Goal: Task Accomplishment & Management: Manage account settings

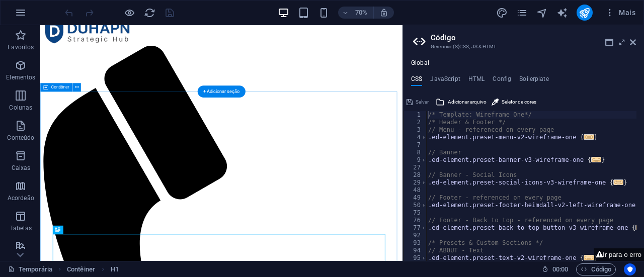
scroll to position [72, 0]
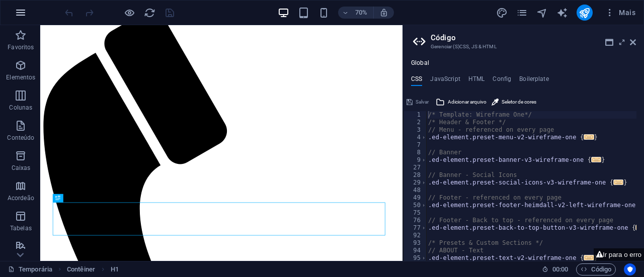
click at [18, 7] on icon "button" at bounding box center [21, 13] width 12 height 12
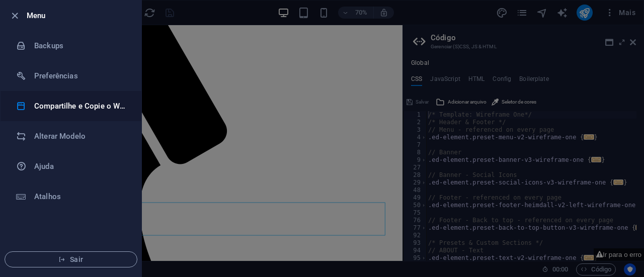
click at [62, 108] on h6 "Compartilhe e Copie o Website" at bounding box center [80, 106] width 93 height 12
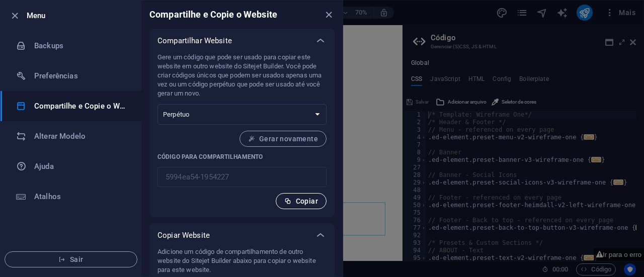
click at [290, 199] on icon "button" at bounding box center [287, 201] width 7 height 7
click at [13, 17] on icon "button" at bounding box center [15, 16] width 12 height 12
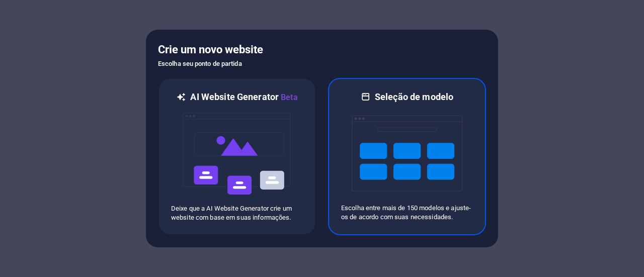
click at [413, 157] on img at bounding box center [407, 153] width 111 height 101
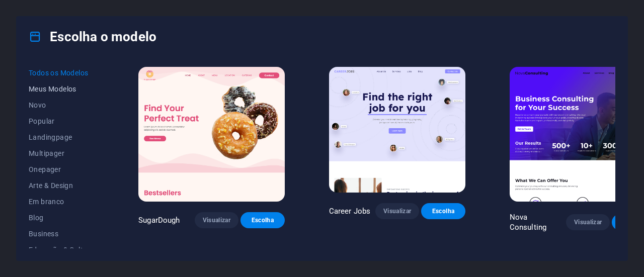
click at [58, 86] on span "Meus Modelos" at bounding box center [61, 89] width 65 height 8
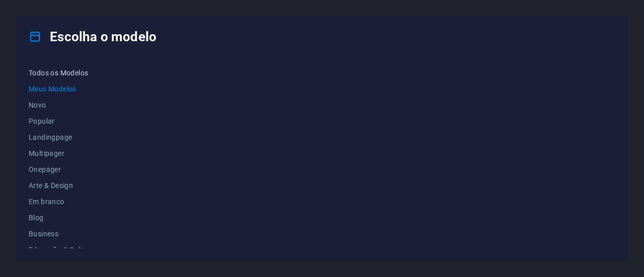
click at [53, 71] on span "Todos os Modelos" at bounding box center [61, 73] width 65 height 8
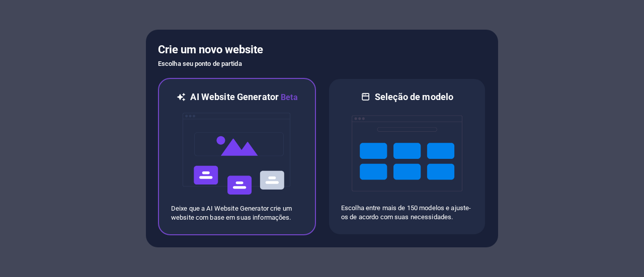
click at [245, 137] on img at bounding box center [237, 154] width 111 height 101
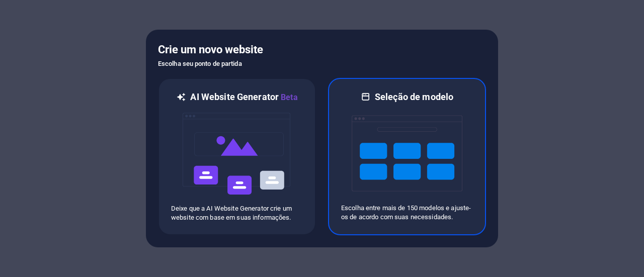
click at [411, 159] on img at bounding box center [407, 153] width 111 height 101
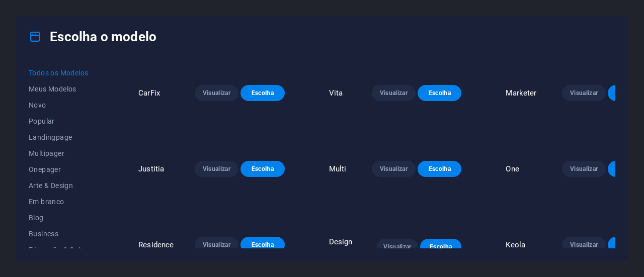
scroll to position [3220, 0]
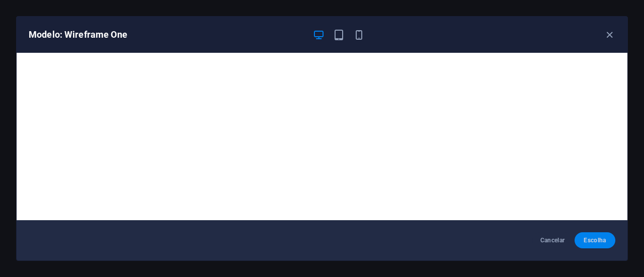
click at [600, 239] on span "Escolha" at bounding box center [595, 240] width 25 height 8
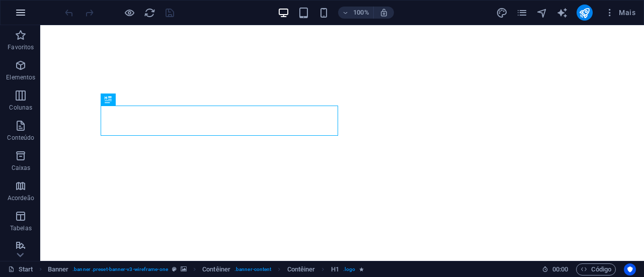
click at [18, 10] on icon "button" at bounding box center [21, 13] width 12 height 12
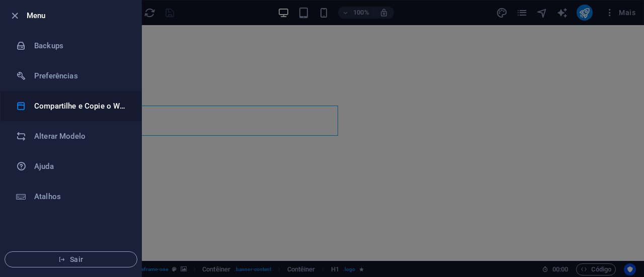
click at [64, 101] on h6 "Compartilhe e Copie o Website" at bounding box center [80, 106] width 93 height 12
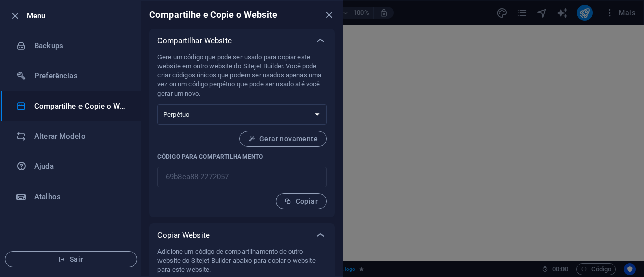
scroll to position [54, 0]
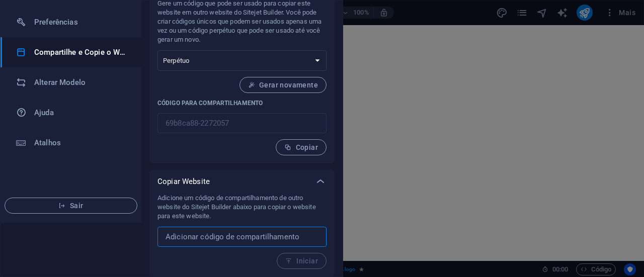
click at [178, 243] on input "text" at bounding box center [241, 237] width 169 height 20
paste input "5994ea54-1954227"
type input "5994ea54-1954227"
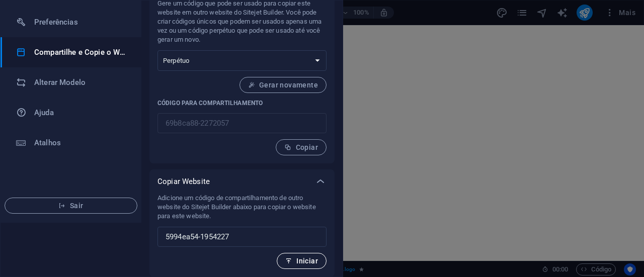
click at [308, 262] on span "Iniciar" at bounding box center [301, 261] width 33 height 8
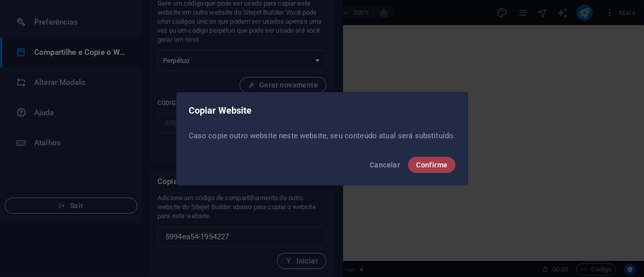
click at [435, 163] on span "Confirme" at bounding box center [431, 165] width 31 height 8
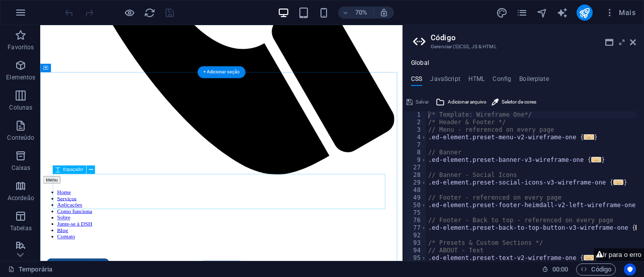
scroll to position [536, 0]
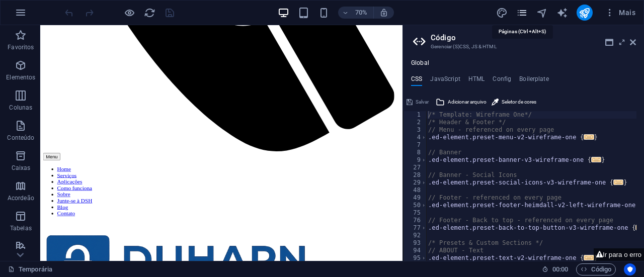
click at [521, 9] on icon "pages" at bounding box center [522, 13] width 12 height 12
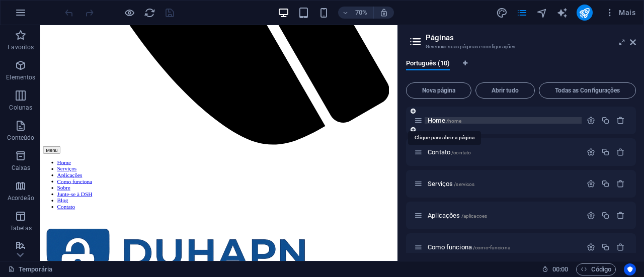
click at [448, 119] on span "/home" at bounding box center [454, 121] width 16 height 6
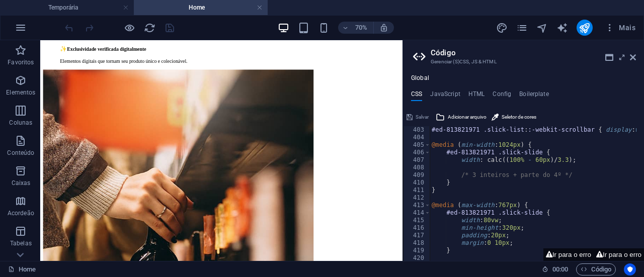
scroll to position [755, 0]
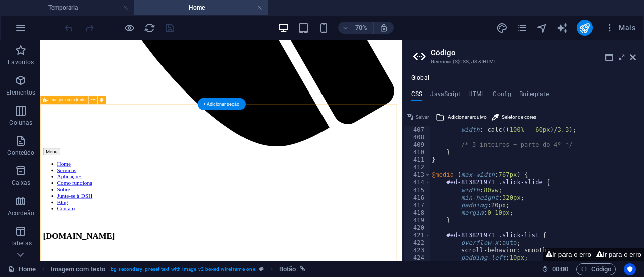
scroll to position [524, 0]
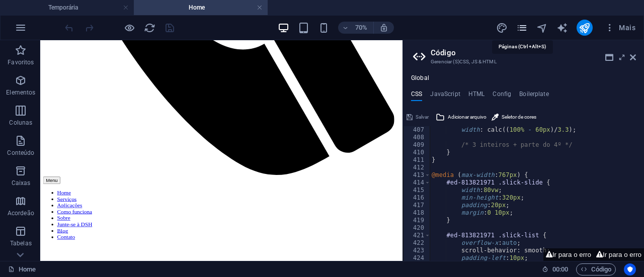
click at [522, 29] on icon "pages" at bounding box center [522, 28] width 12 height 12
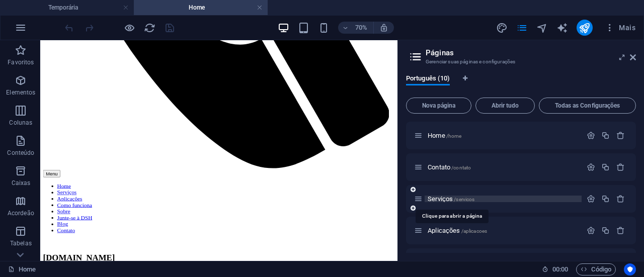
click at [449, 197] on span "Serviços /servicos" at bounding box center [451, 199] width 47 height 8
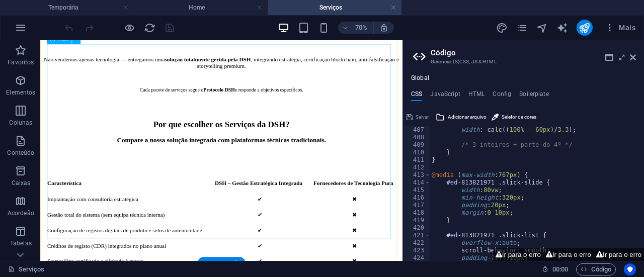
scroll to position [956, 0]
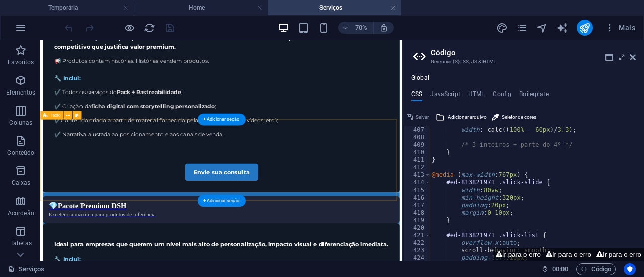
scroll to position [2498, 0]
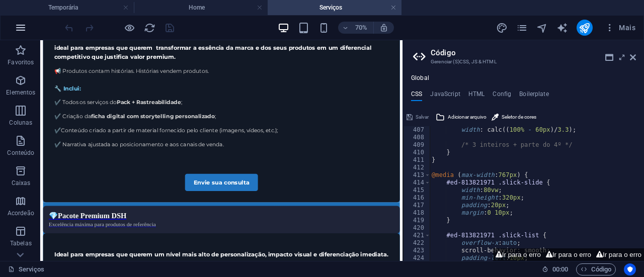
click at [22, 28] on icon "button" at bounding box center [21, 28] width 12 height 12
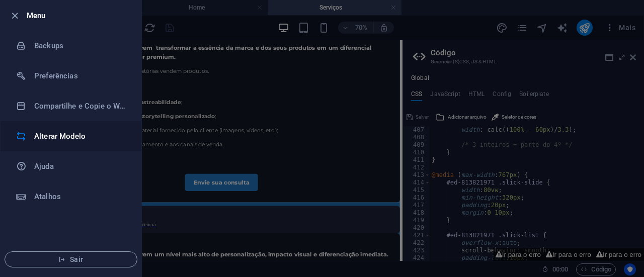
click at [67, 136] on h6 "Alterar Modelo" at bounding box center [80, 136] width 93 height 12
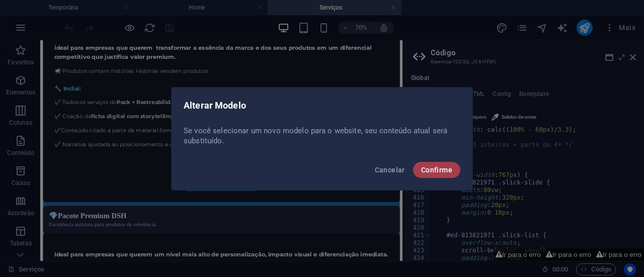
click at [441, 171] on span "Confirme" at bounding box center [436, 170] width 31 height 8
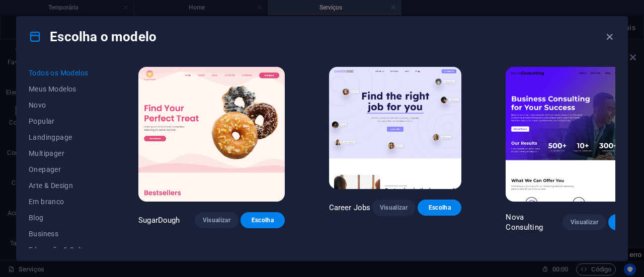
click at [35, 33] on icon at bounding box center [35, 36] width 13 height 13
click at [319, 8] on div "Escolha o modelo Todos os Modelos Meus Modelos Novo Popular Landingpage Multipa…" at bounding box center [322, 138] width 644 height 277
click at [43, 103] on span "Novo" at bounding box center [61, 105] width 65 height 8
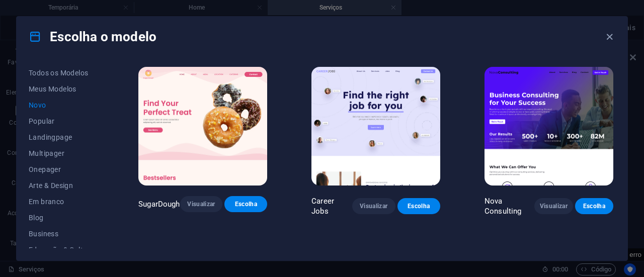
click at [44, 103] on span "Novo" at bounding box center [61, 105] width 65 height 8
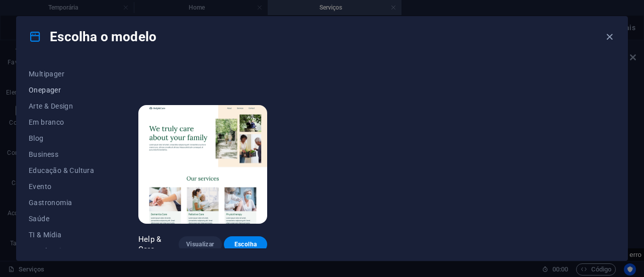
scroll to position [101, 0]
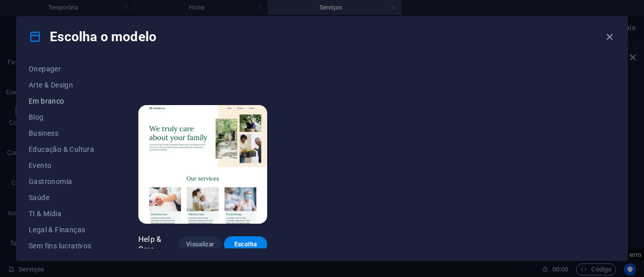
click at [59, 101] on span "Em branco" at bounding box center [61, 101] width 65 height 8
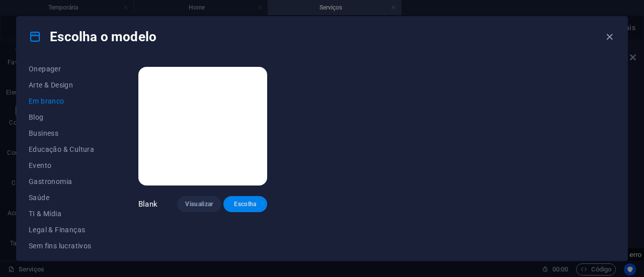
click at [244, 203] on span "Escolha" at bounding box center [245, 204] width 28 height 8
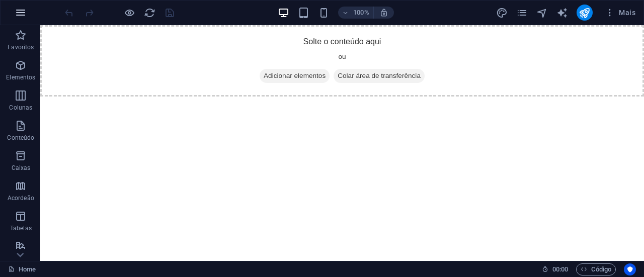
click at [17, 13] on icon "button" at bounding box center [21, 13] width 12 height 12
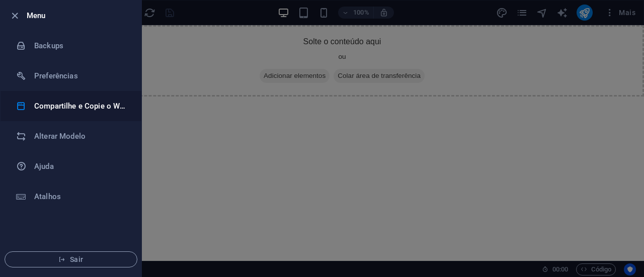
click at [78, 104] on h6 "Compartilhe e Copie o Website" at bounding box center [80, 106] width 93 height 12
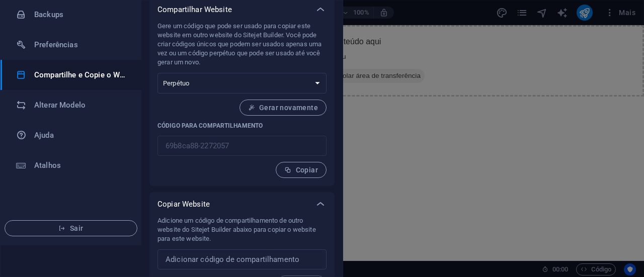
scroll to position [54, 0]
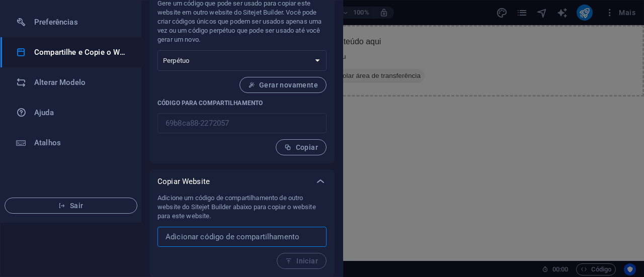
click at [236, 237] on input "text" at bounding box center [241, 237] width 169 height 20
paste input "5994ea54-1954227"
type input "5994ea54-1954227"
click at [306, 261] on span "Iniciar" at bounding box center [301, 261] width 33 height 8
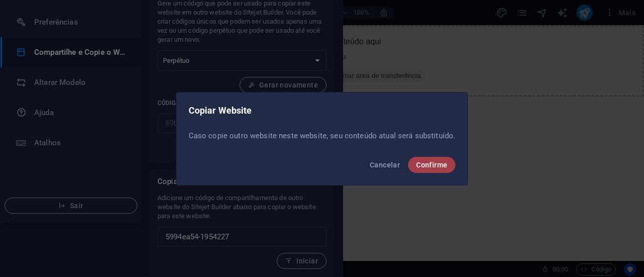
click at [430, 167] on span "Confirme" at bounding box center [431, 165] width 31 height 8
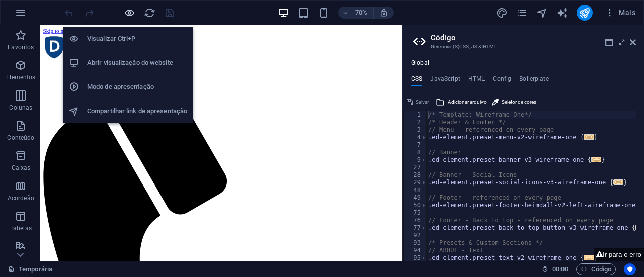
click at [131, 12] on icon "button" at bounding box center [130, 13] width 12 height 12
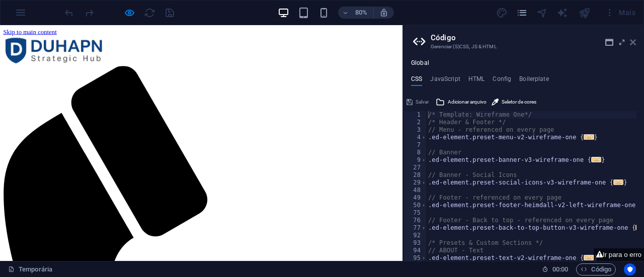
click at [632, 39] on icon at bounding box center [633, 42] width 6 height 8
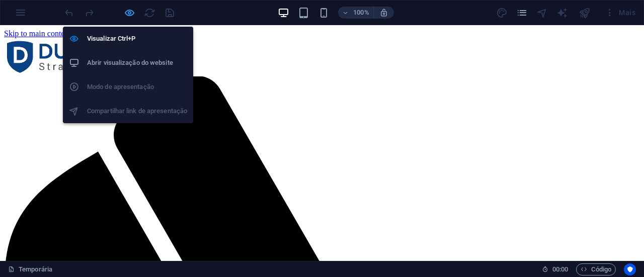
click at [132, 12] on icon "button" at bounding box center [130, 13] width 12 height 12
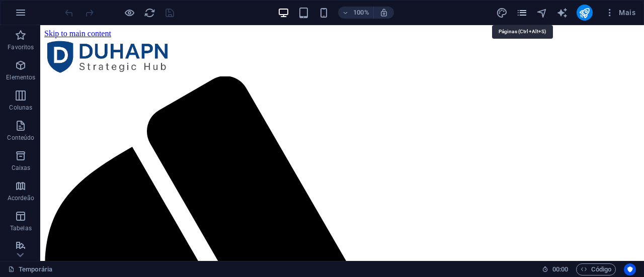
click at [525, 16] on icon "pages" at bounding box center [522, 13] width 12 height 12
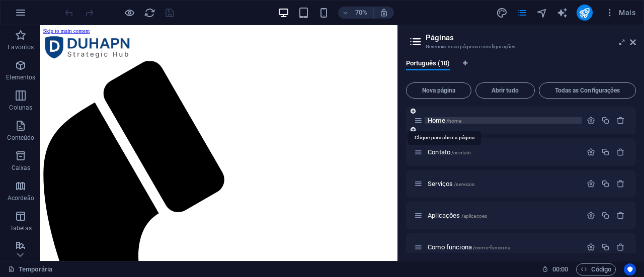
click at [454, 121] on span "/home" at bounding box center [454, 121] width 16 height 6
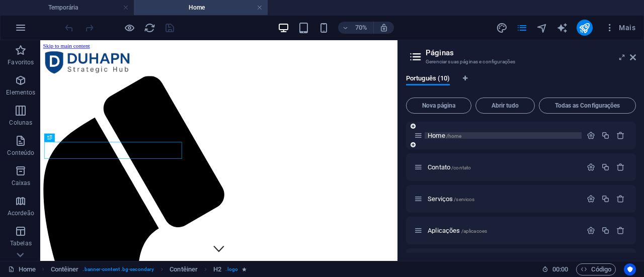
scroll to position [477, 0]
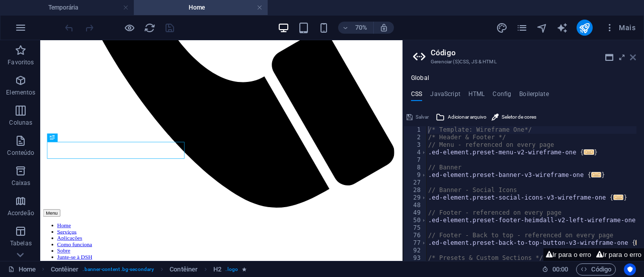
click at [632, 57] on icon at bounding box center [633, 57] width 6 height 8
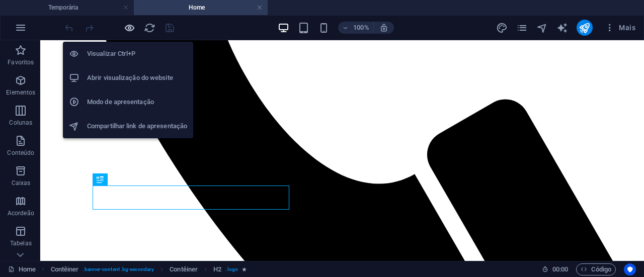
click at [131, 27] on icon "button" at bounding box center [130, 28] width 12 height 12
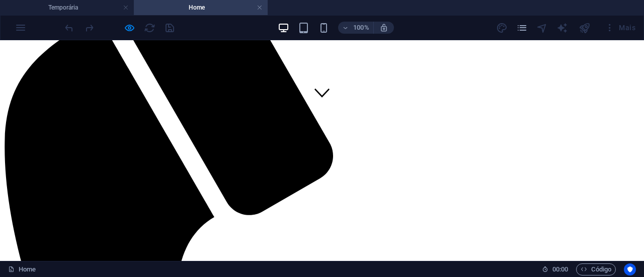
scroll to position [0, 0]
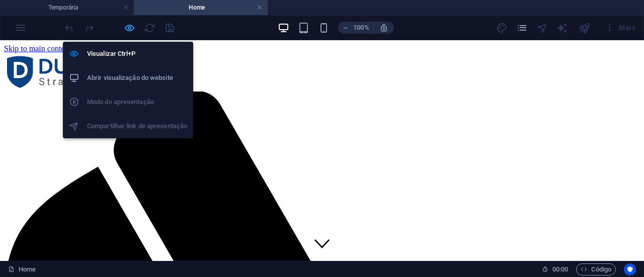
click at [129, 28] on icon "button" at bounding box center [130, 28] width 12 height 12
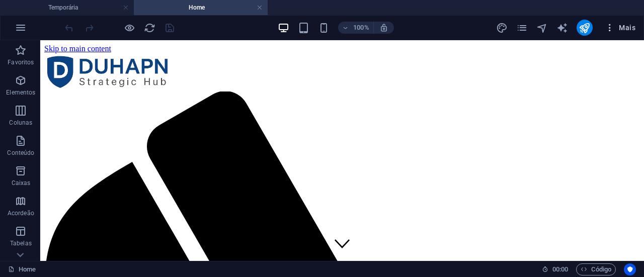
click at [628, 26] on span "Mais" at bounding box center [620, 28] width 31 height 10
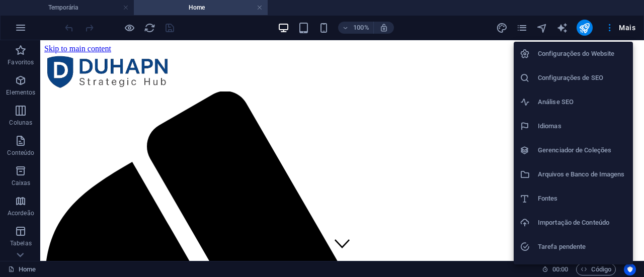
click at [584, 54] on h6 "Configurações do Website" at bounding box center [582, 54] width 89 height 12
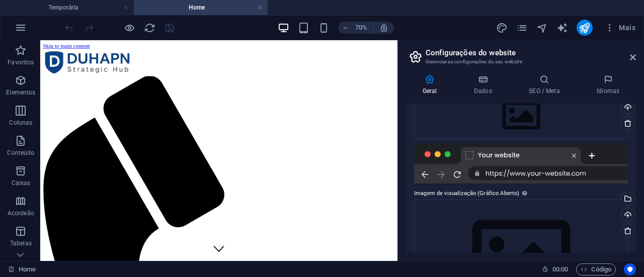
scroll to position [151, 0]
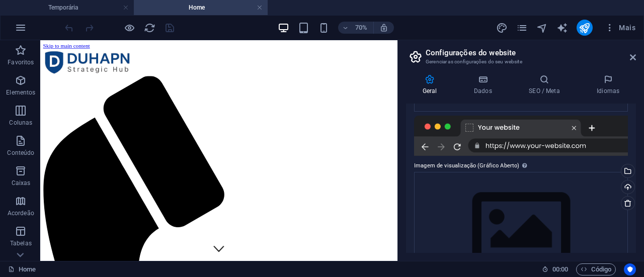
click at [571, 145] on div at bounding box center [521, 136] width 214 height 40
click at [523, 129] on div at bounding box center [521, 136] width 214 height 40
click at [521, 148] on div at bounding box center [521, 136] width 214 height 40
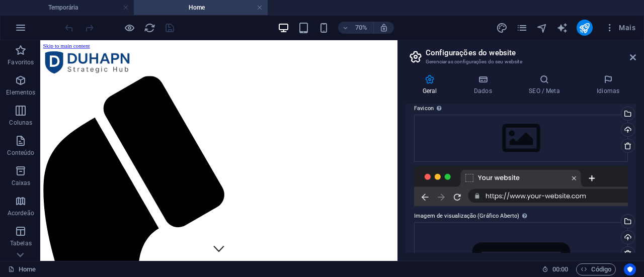
click at [561, 198] on div at bounding box center [521, 186] width 214 height 40
click at [570, 198] on div at bounding box center [521, 186] width 214 height 40
click at [570, 199] on div at bounding box center [521, 186] width 214 height 40
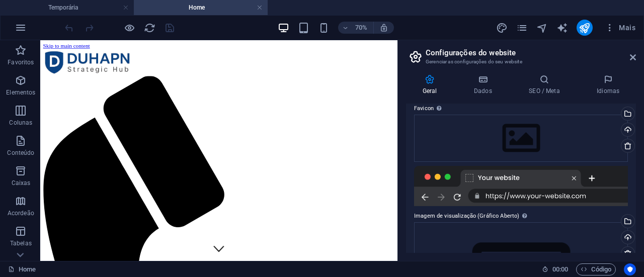
click at [570, 198] on div at bounding box center [521, 186] width 214 height 40
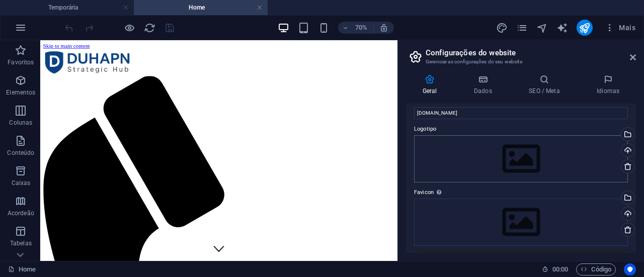
scroll to position [0, 0]
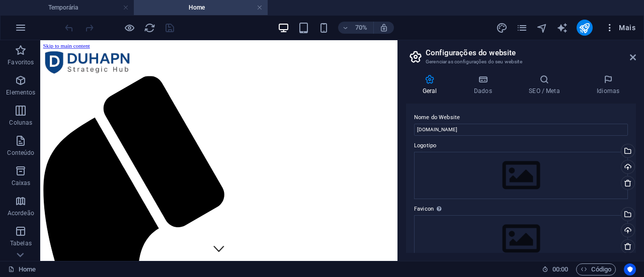
click at [631, 27] on span "Mais" at bounding box center [620, 28] width 31 height 10
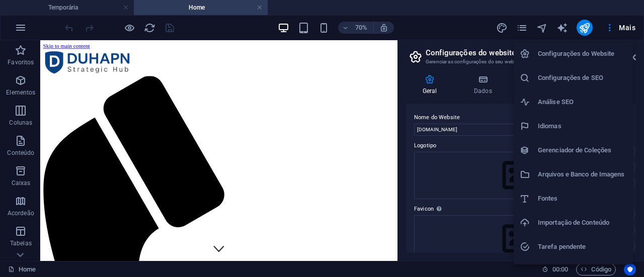
click at [571, 77] on h6 "Configurações de SEO" at bounding box center [582, 78] width 89 height 12
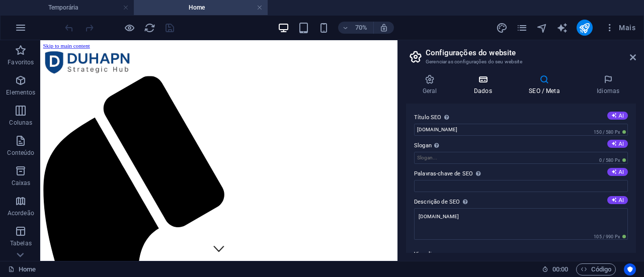
click at [480, 80] on icon at bounding box center [482, 79] width 51 height 10
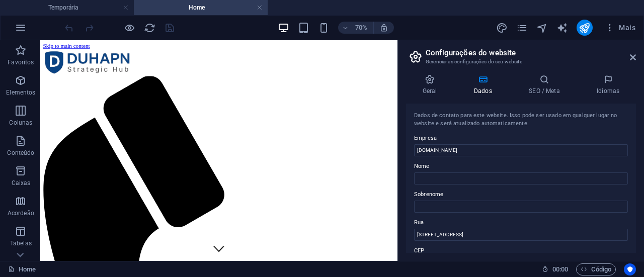
scroll to position [101, 0]
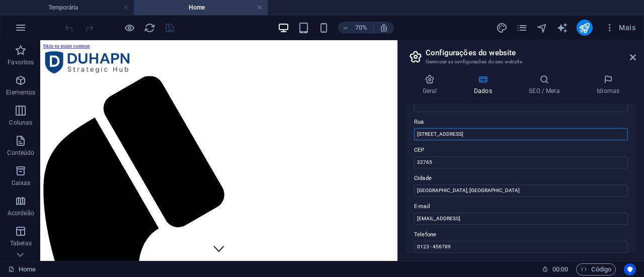
drag, startPoint x: 506, startPoint y: 174, endPoint x: 548, endPoint y: 178, distance: 42.0
click at [461, 134] on input "353 N Central Ave" at bounding box center [521, 134] width 214 height 12
drag, startPoint x: 461, startPoint y: 134, endPoint x: 410, endPoint y: 133, distance: 51.3
click at [410, 133] on div "Dados de contato para este website. Isso pode ser usado em qualquer lugar no we…" at bounding box center [521, 178] width 230 height 149
drag, startPoint x: 445, startPoint y: 166, endPoint x: 400, endPoint y: 165, distance: 44.3
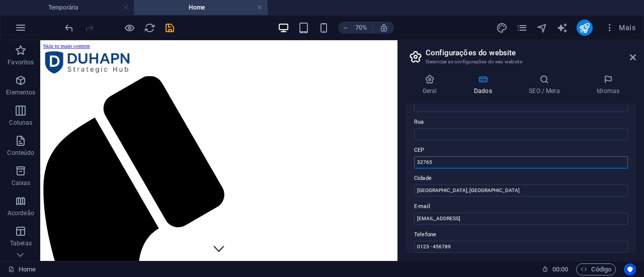
click at [400, 165] on div "Geral Dados SEO / Meta Idiomas Nome do Website dbc.duhapn.com Logotipo Arraste …" at bounding box center [521, 163] width 246 height 195
click at [445, 188] on input "Oviedo, FL" at bounding box center [521, 191] width 214 height 12
drag, startPoint x: 446, startPoint y: 190, endPoint x: 398, endPoint y: 190, distance: 47.3
click at [398, 190] on aside "Configurações do website Gerenciar as configurações do seu website Geral Dados …" at bounding box center [520, 150] width 247 height 221
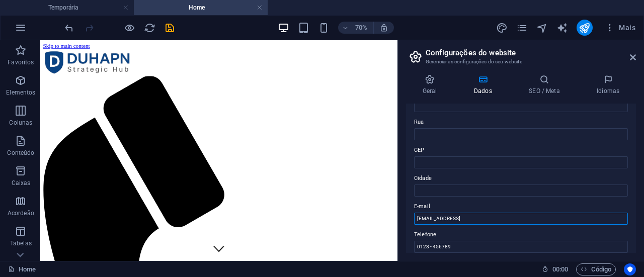
drag, startPoint x: 542, startPoint y: 218, endPoint x: 412, endPoint y: 222, distance: 129.9
click at [405, 216] on div "Geral Dados SEO / Meta Idiomas Nome do Website dbc.duhapn.com Logotipo Arraste …" at bounding box center [521, 163] width 246 height 195
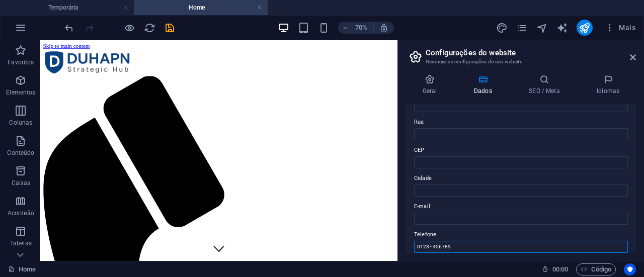
scroll to position [114, 0]
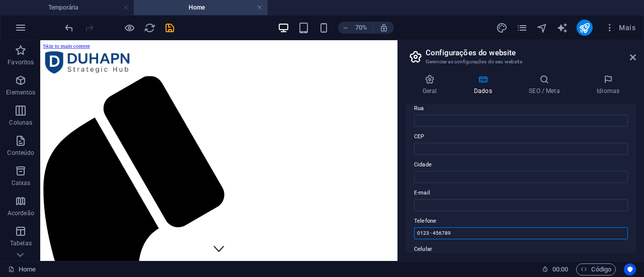
drag, startPoint x: 459, startPoint y: 248, endPoint x: 404, endPoint y: 233, distance: 56.7
click at [404, 233] on div "Geral Dados SEO / Meta Idiomas Nome do Website dbc.duhapn.com Logotipo Arraste …" at bounding box center [521, 163] width 246 height 195
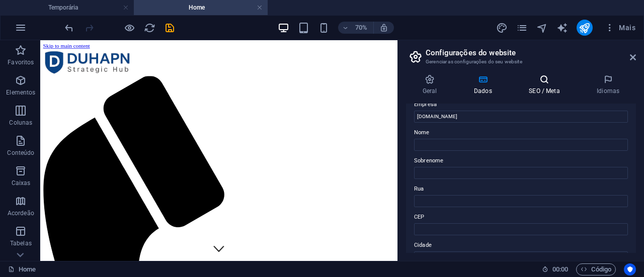
scroll to position [32, 0]
click at [544, 82] on icon at bounding box center [545, 79] width 64 height 10
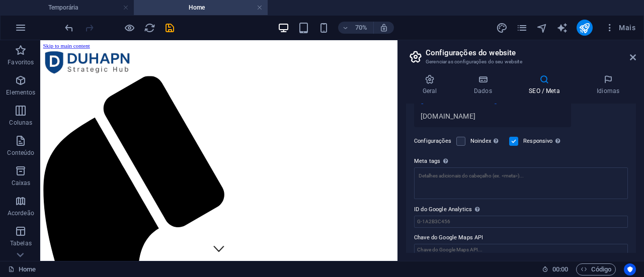
scroll to position [219, 0]
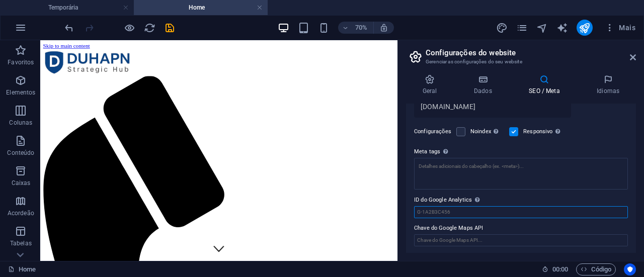
click at [455, 210] on input "ID do Google Analytics Adicione apenas o ID do Google Analytics. Incluímos auto…" at bounding box center [521, 212] width 214 height 12
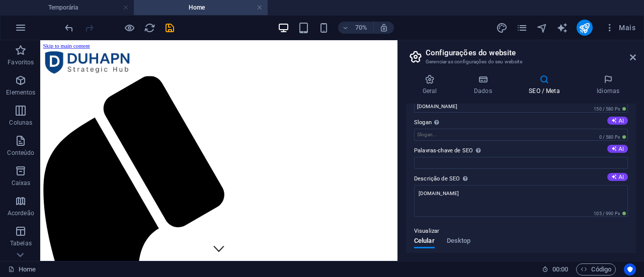
scroll to position [0, 0]
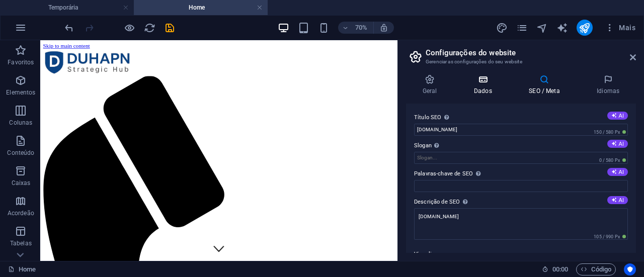
click at [480, 78] on icon at bounding box center [482, 79] width 51 height 10
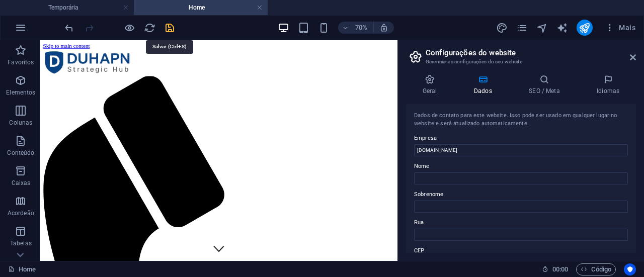
click at [169, 29] on icon "save" at bounding box center [170, 28] width 12 height 12
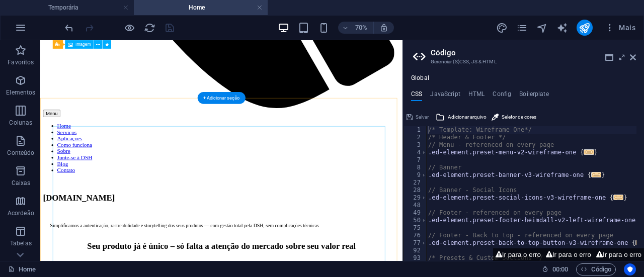
scroll to position [604, 0]
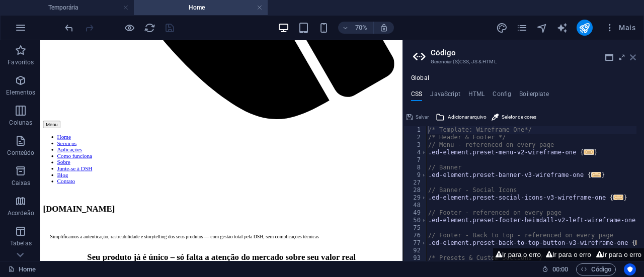
click at [634, 55] on icon at bounding box center [633, 57] width 6 height 8
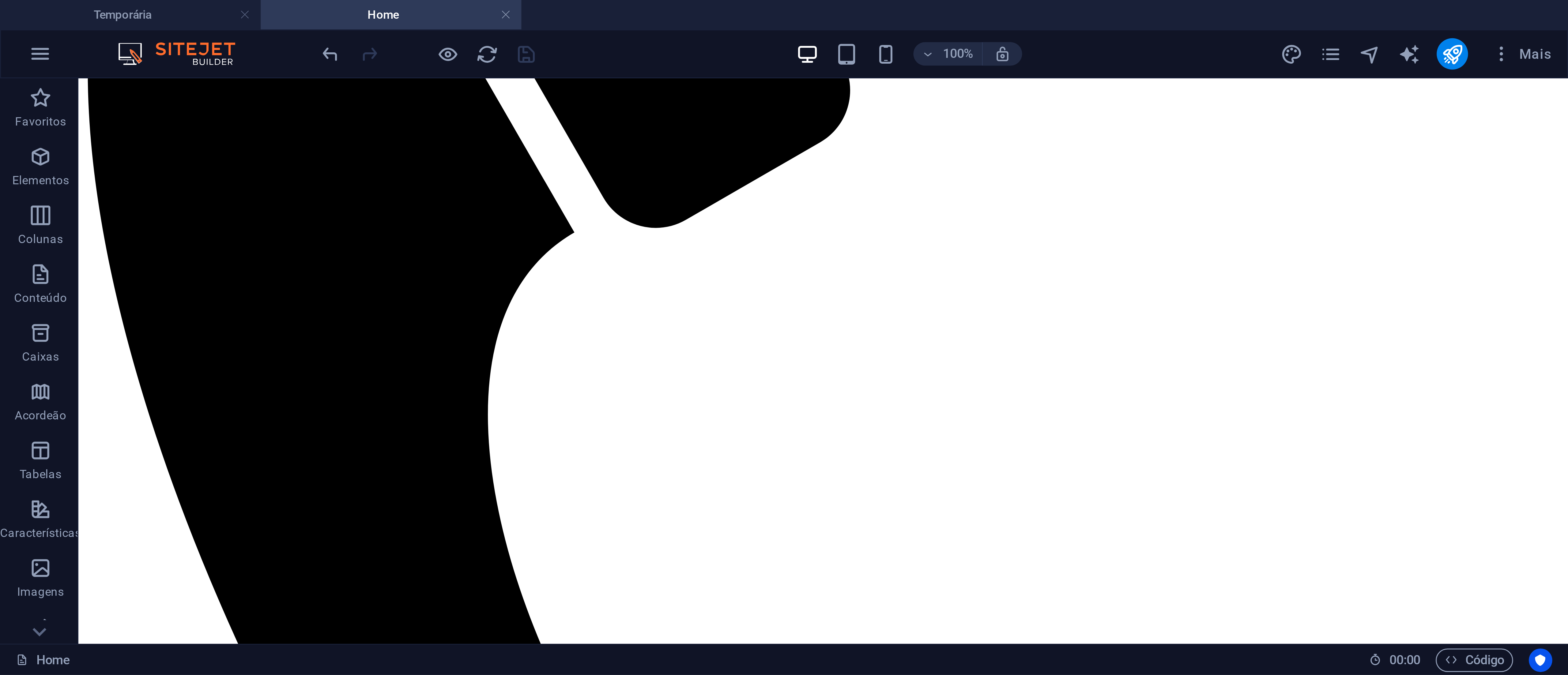
scroll to position [184, 0]
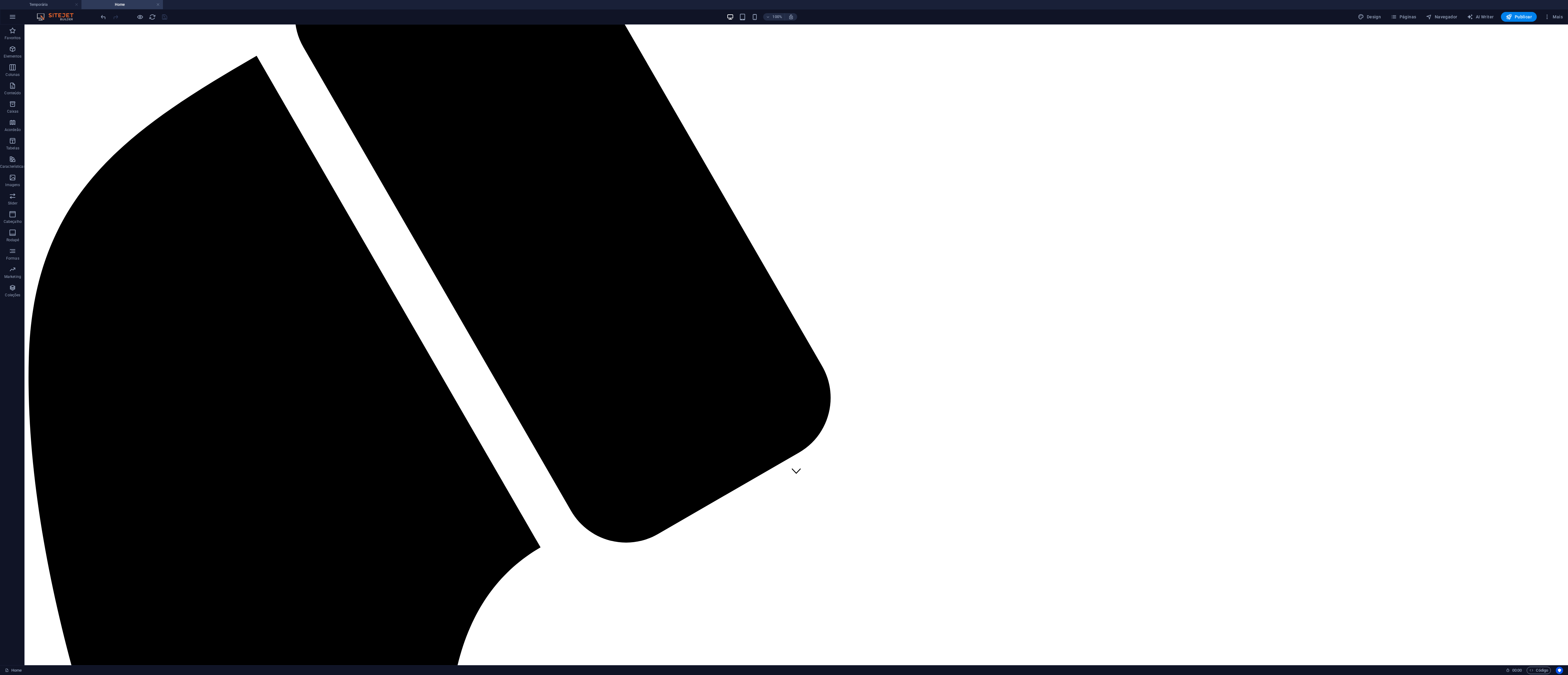
drag, startPoint x: 412, startPoint y: 25, endPoint x: 410, endPoint y: 349, distance: 324.0
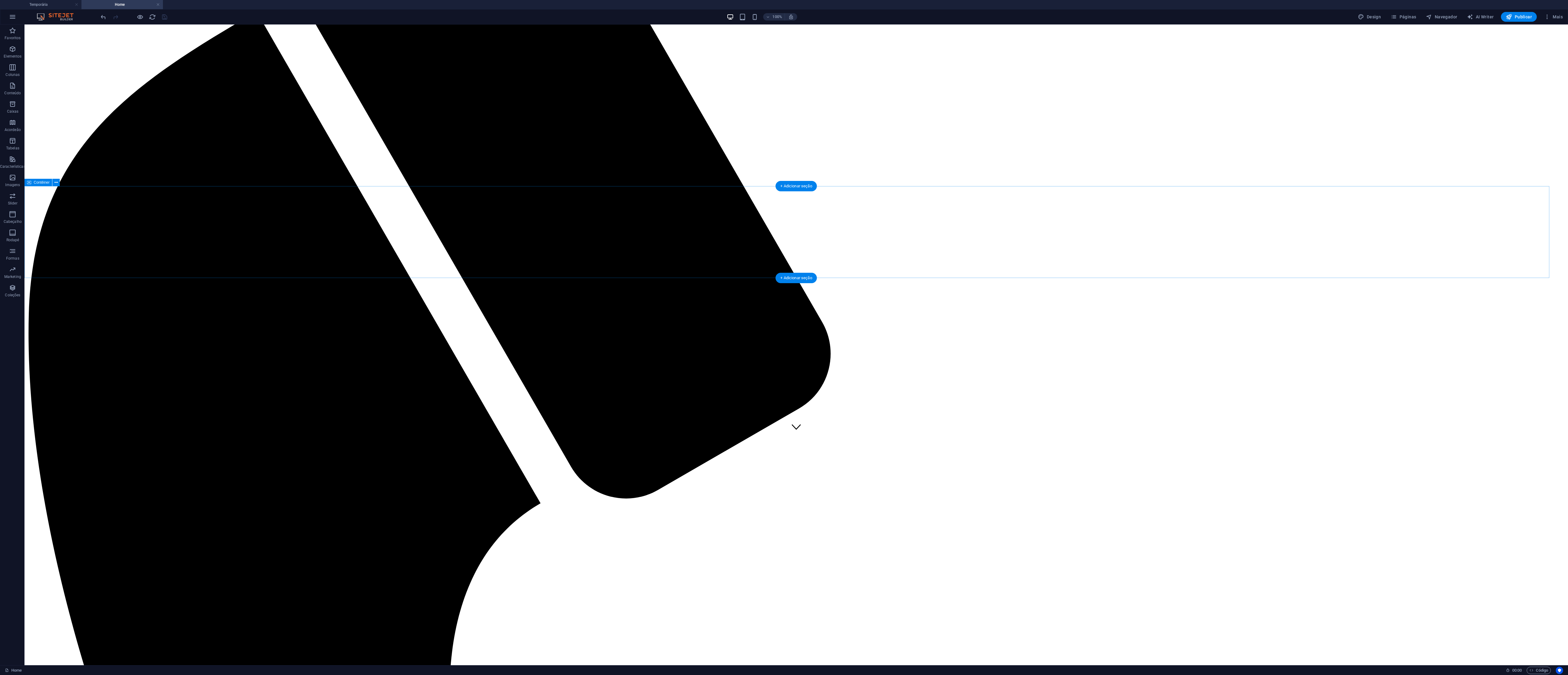
scroll to position [0, 0]
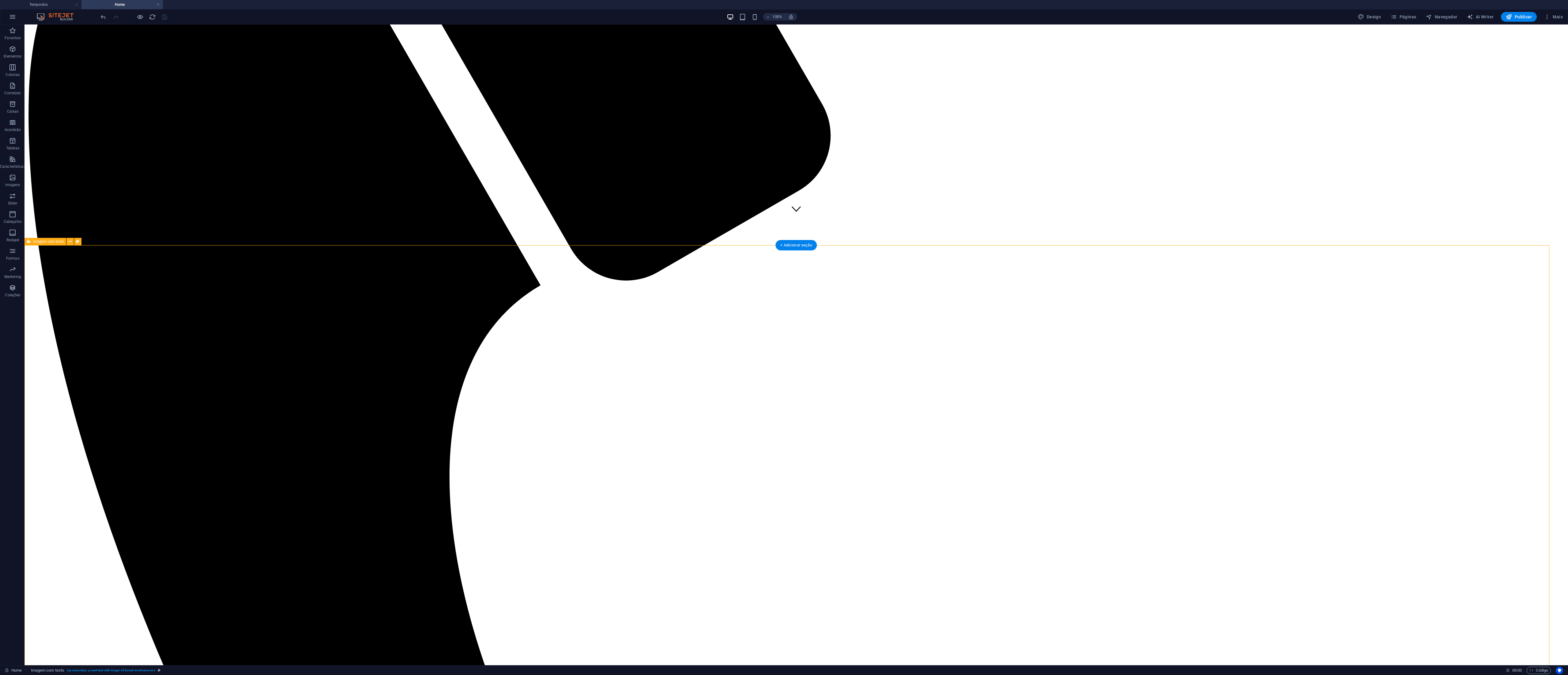
scroll to position [490, 0]
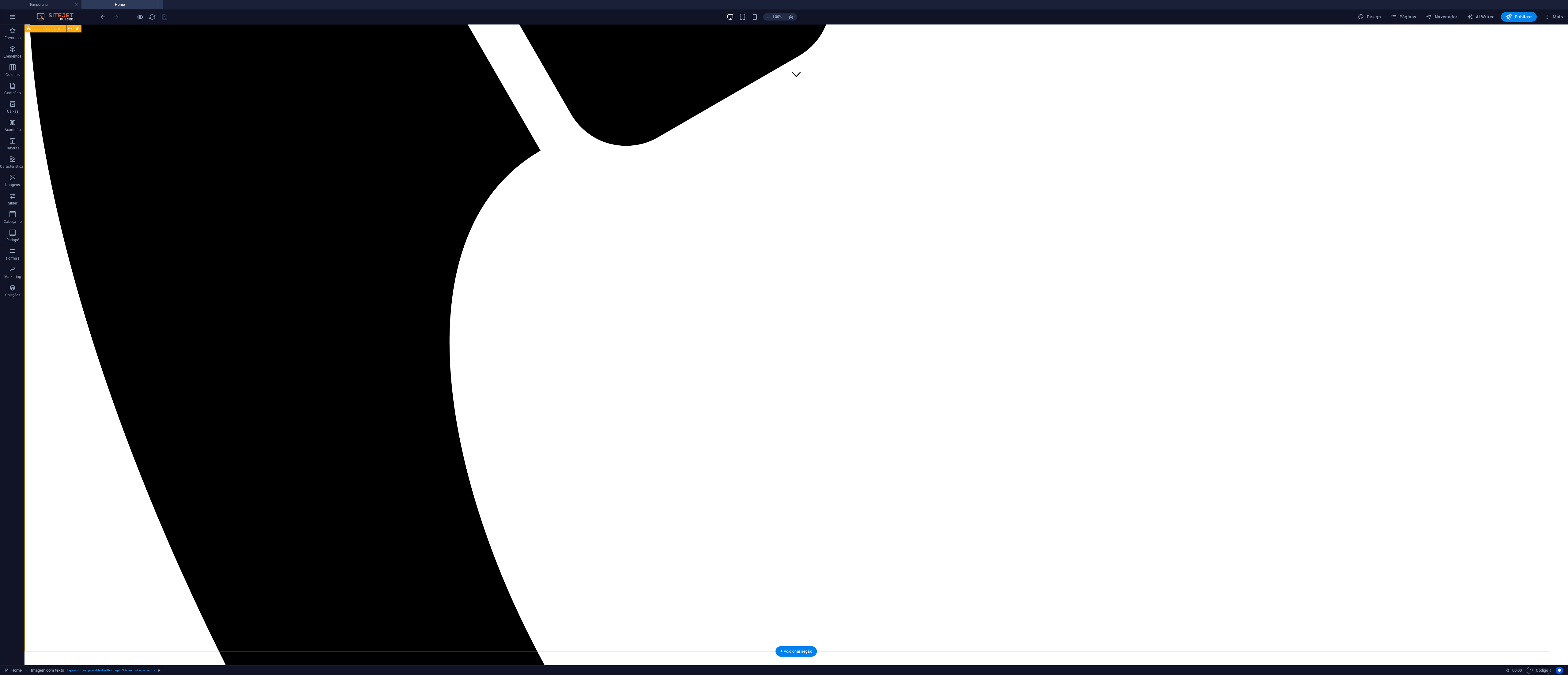
scroll to position [612, 0]
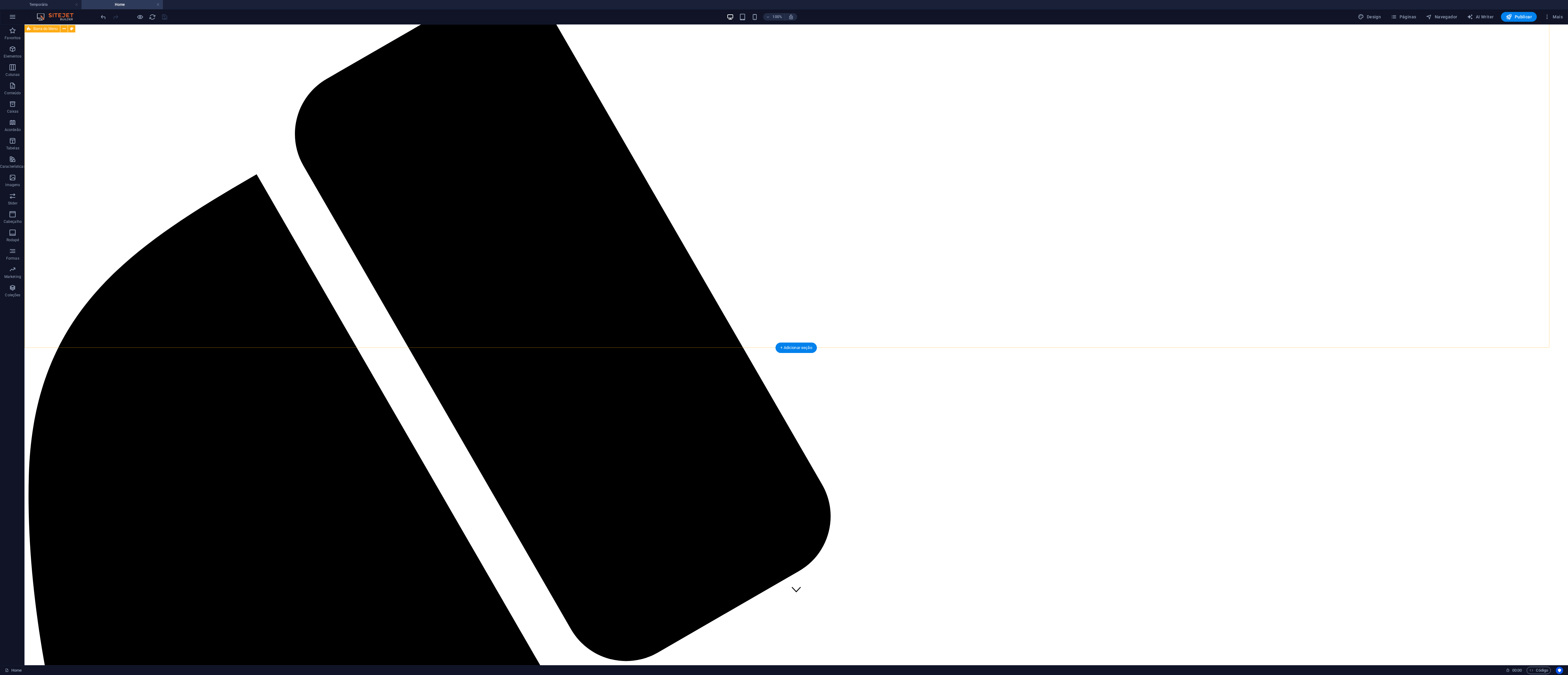
scroll to position [0, 0]
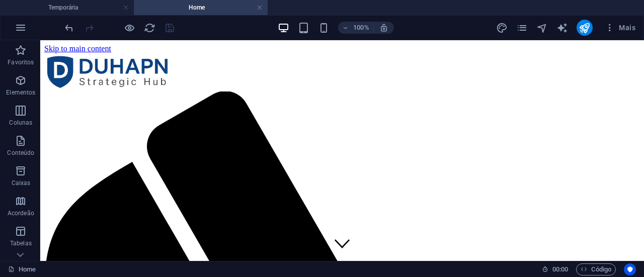
drag, startPoint x: 2615, startPoint y: 41, endPoint x: 155, endPoint y: 79, distance: 2459.6
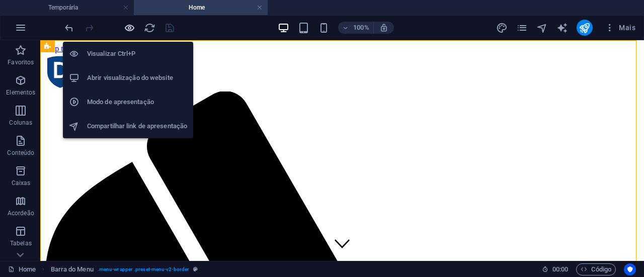
click at [128, 27] on icon "button" at bounding box center [130, 28] width 12 height 12
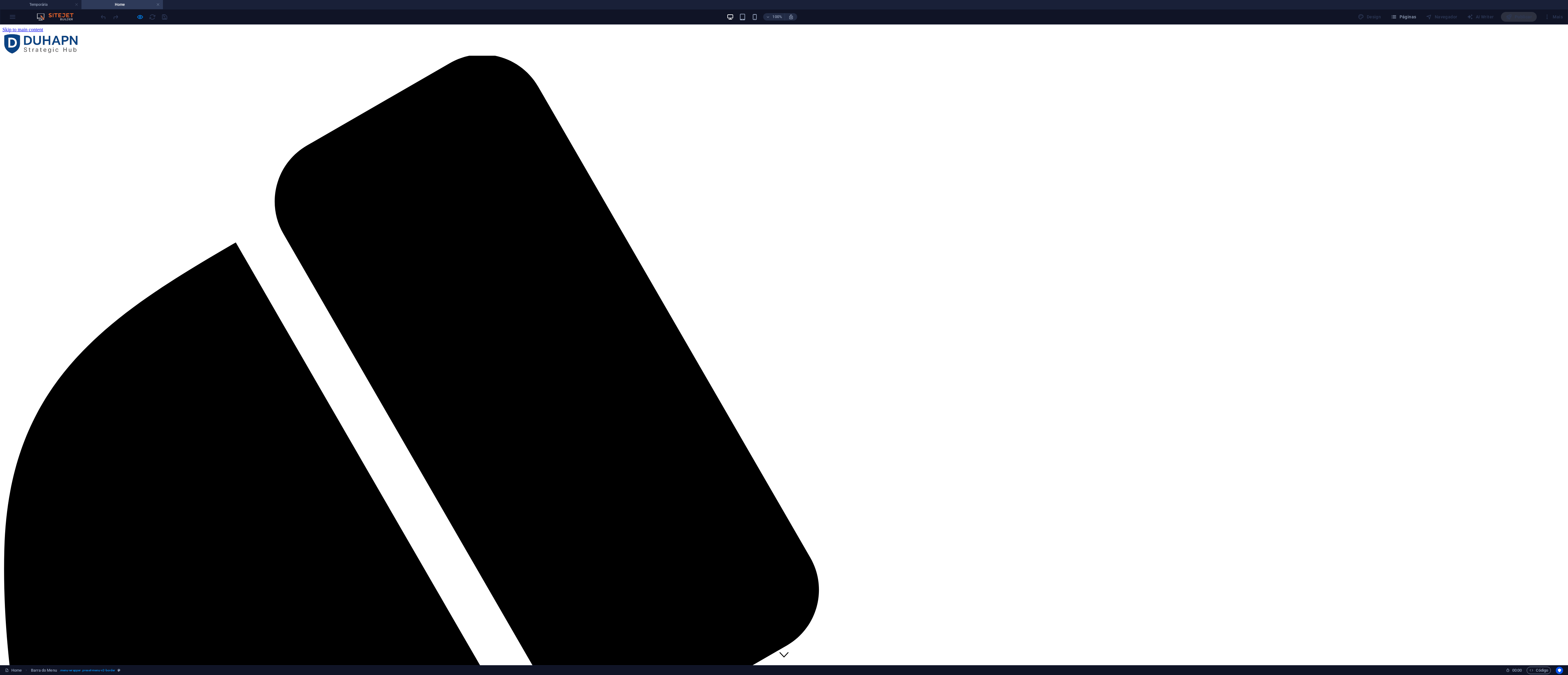
drag, startPoint x: 391, startPoint y: 25, endPoint x: 325, endPoint y: 180, distance: 168.5
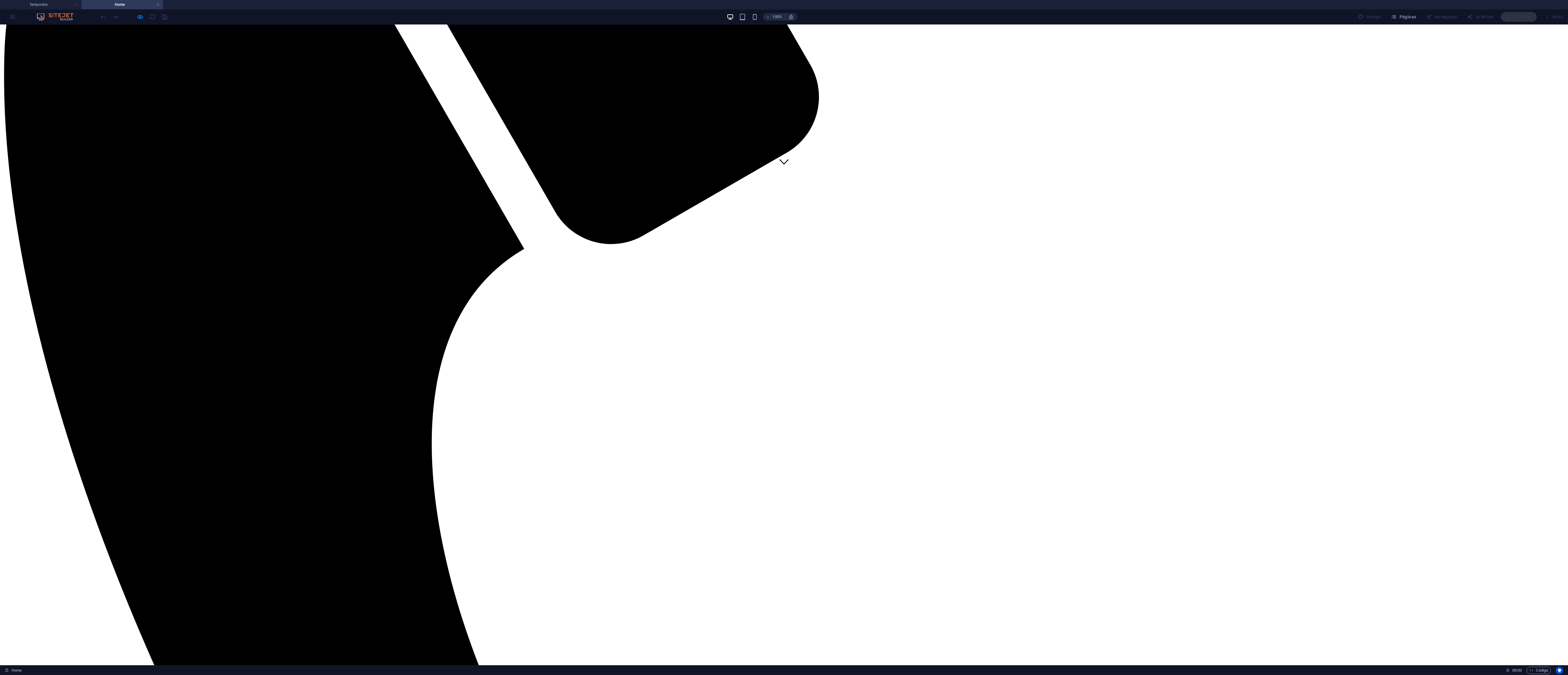
scroll to position [612, 0]
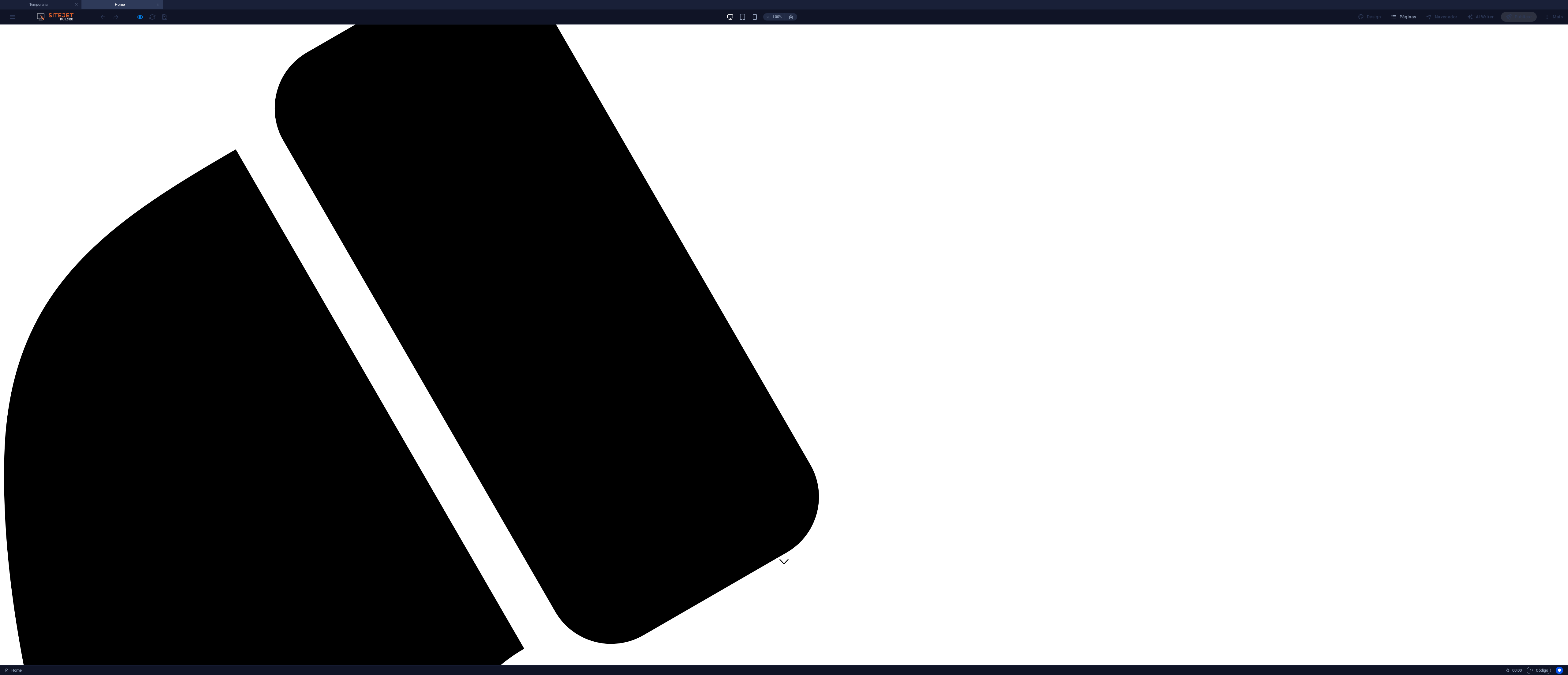
scroll to position [122, 0]
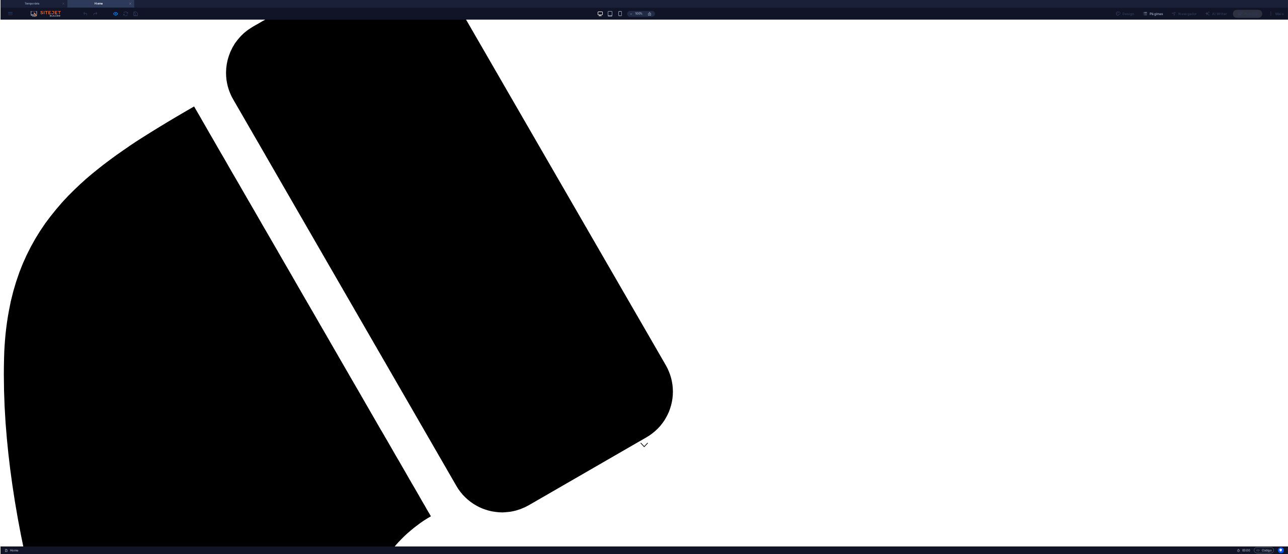
scroll to position [0, 0]
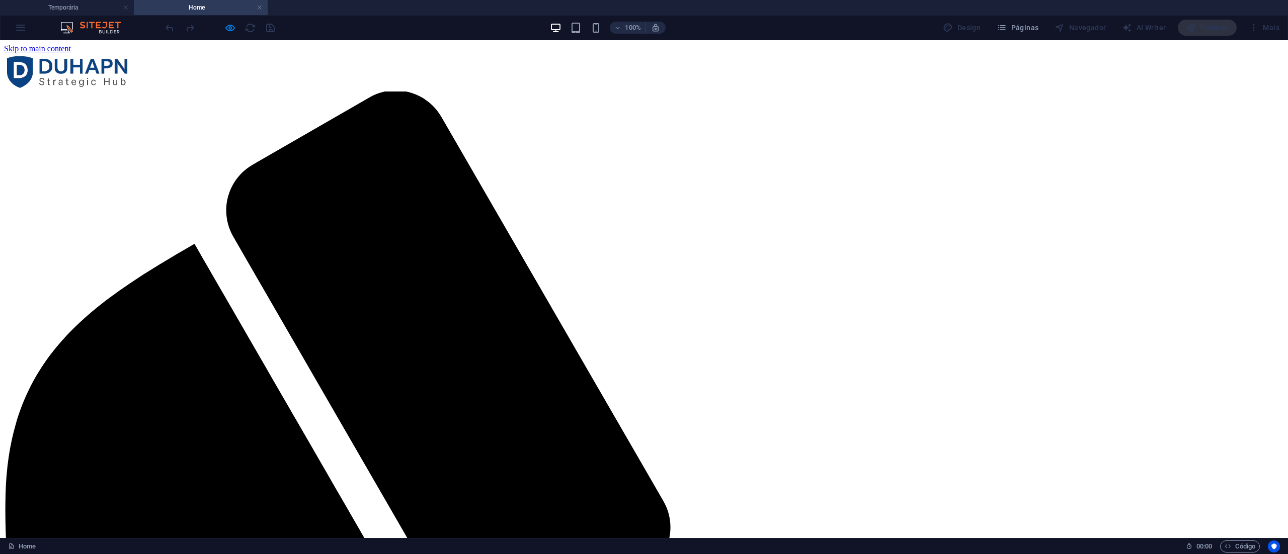
drag, startPoint x: 2504, startPoint y: 41, endPoint x: 411, endPoint y: 335, distance: 2113.6
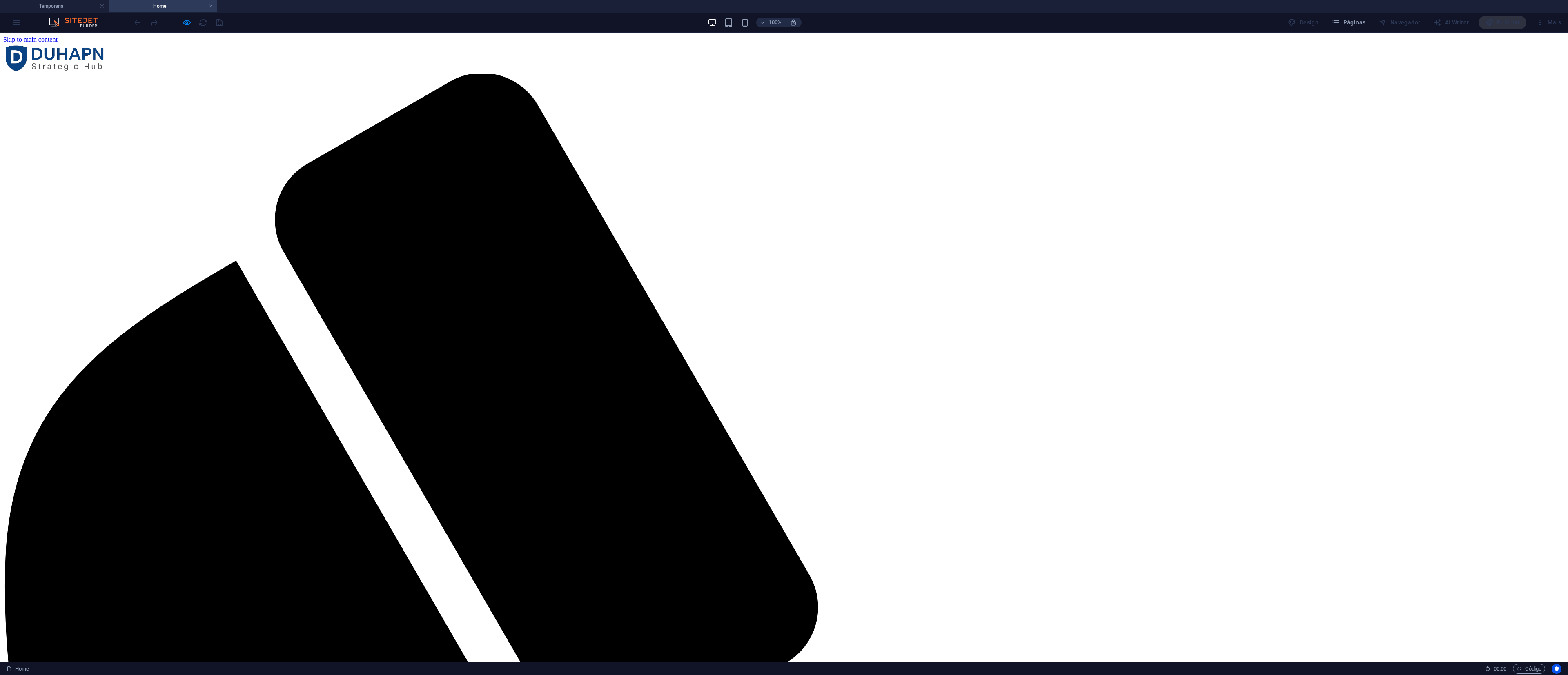
drag, startPoint x: 984, startPoint y: 32, endPoint x: 319, endPoint y: 329, distance: 728.3
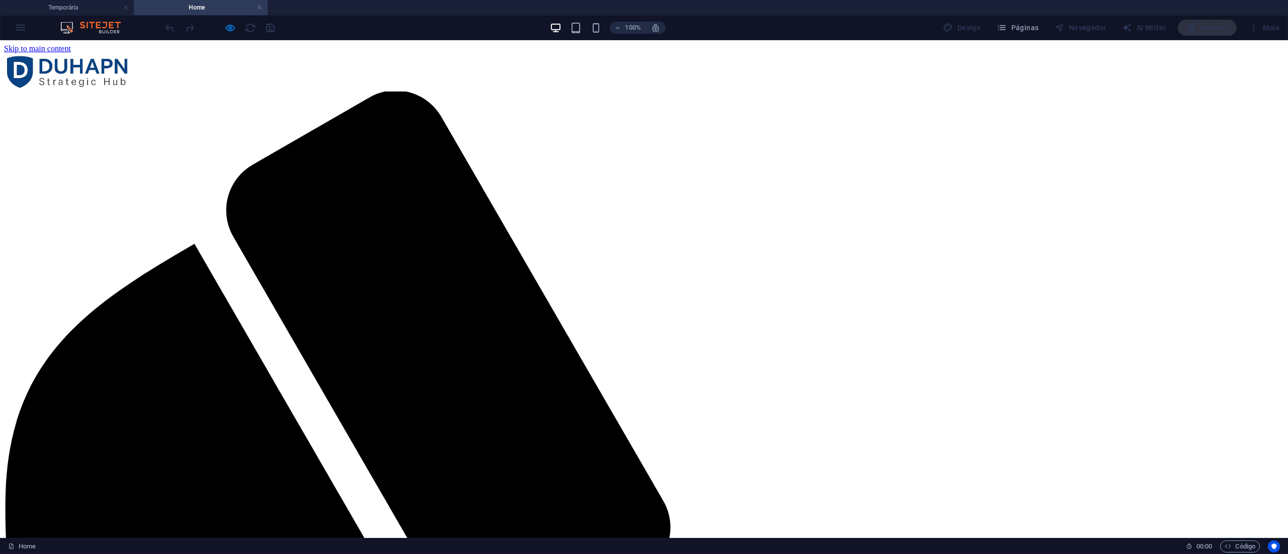
drag, startPoint x: 1272, startPoint y: 42, endPoint x: 390, endPoint y: 183, distance: 893.2
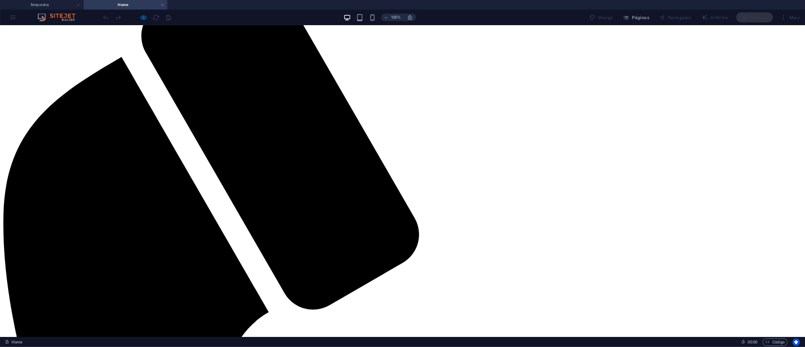
scroll to position [101, 0]
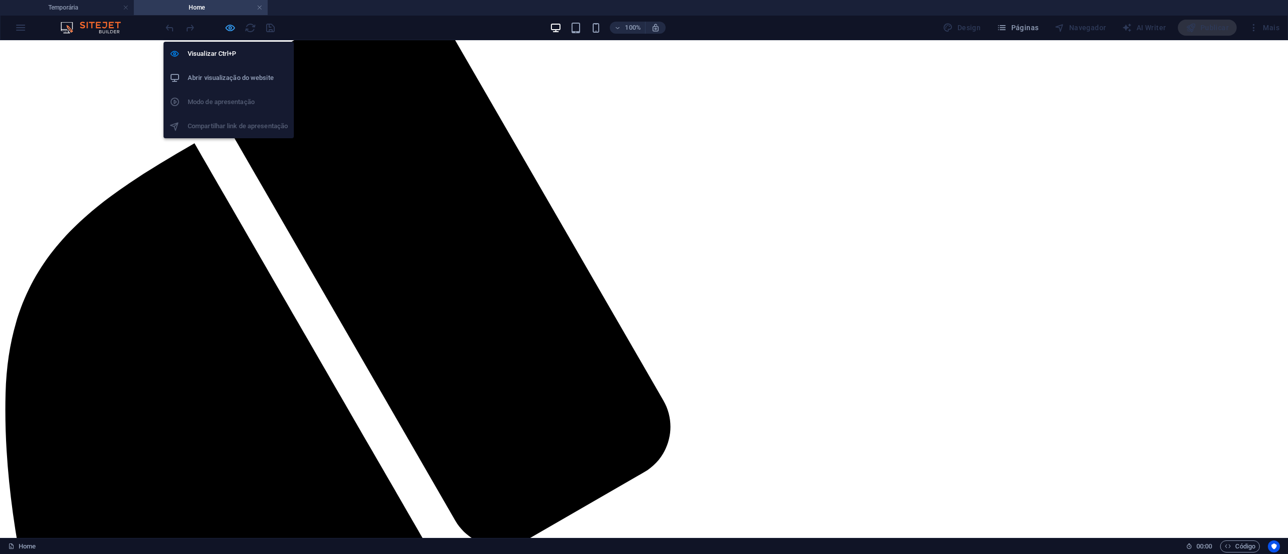
click at [230, 26] on icon "button" at bounding box center [230, 28] width 12 height 12
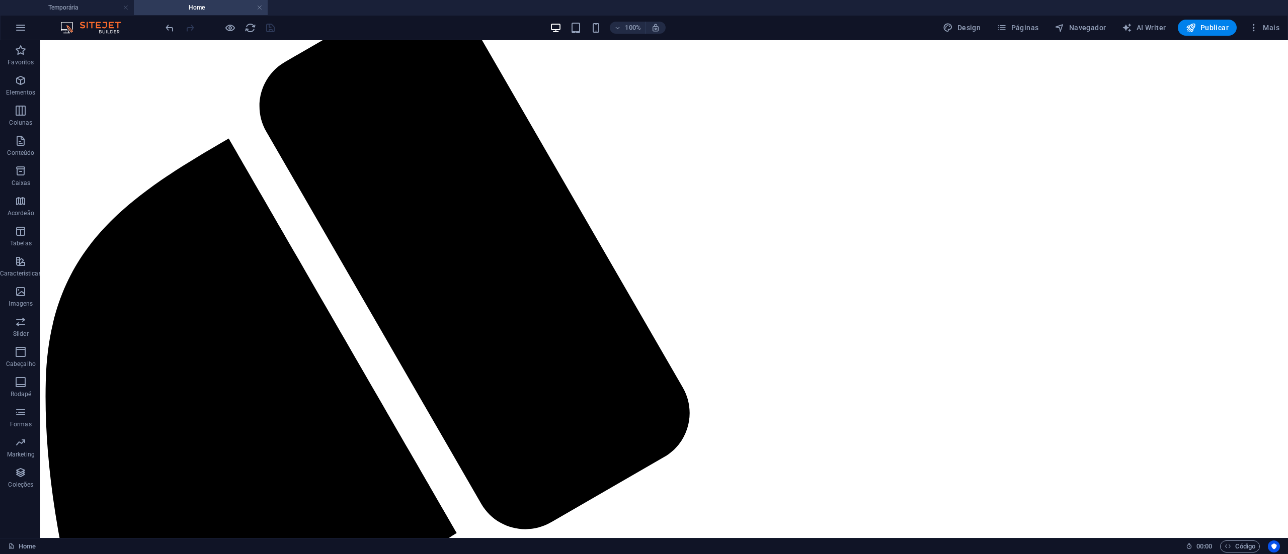
click at [643, 5] on ul "Temporária Home" at bounding box center [644, 7] width 1288 height 15
click at [643, 23] on span "Mais" at bounding box center [1264, 28] width 31 height 10
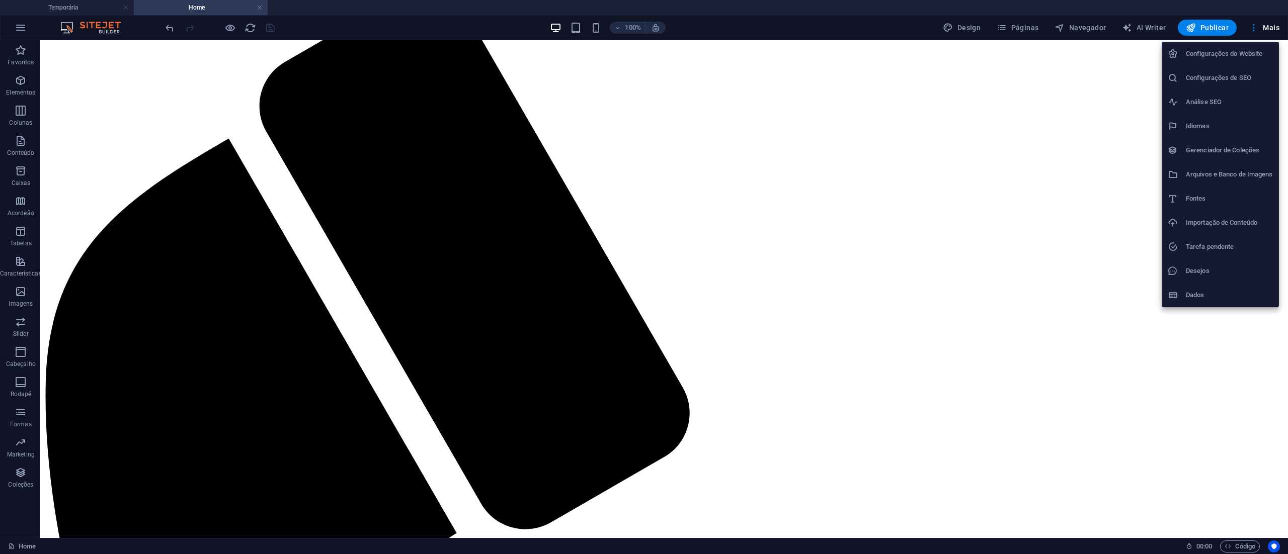
click at [643, 166] on div at bounding box center [644, 277] width 1288 height 554
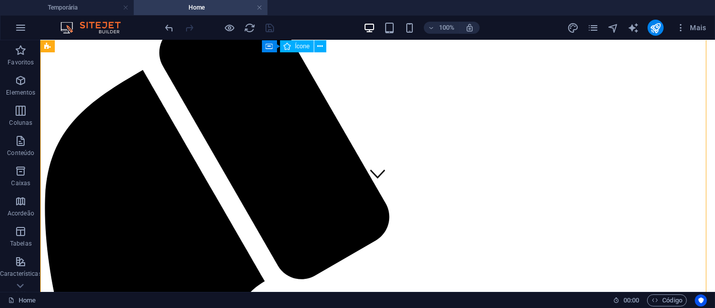
drag, startPoint x: 1303, startPoint y: 40, endPoint x: 281, endPoint y: 137, distance: 1025.9
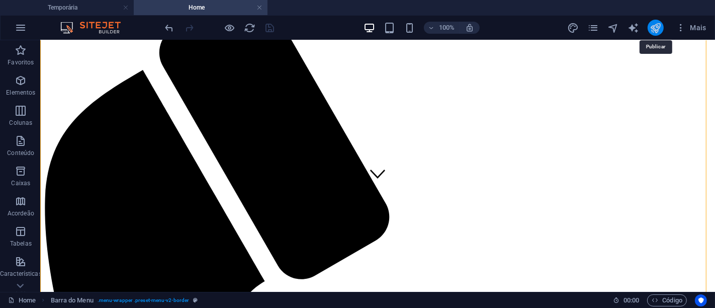
click at [643, 25] on icon "publish" at bounding box center [656, 28] width 12 height 12
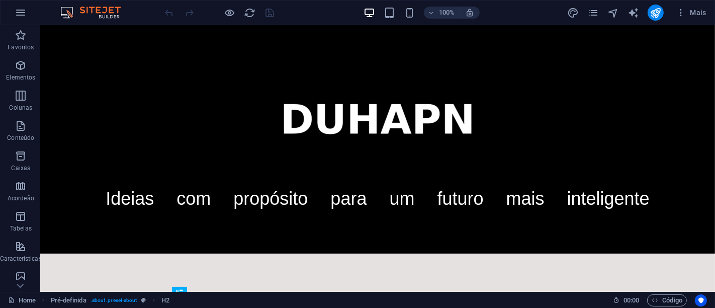
scroll to position [163, 0]
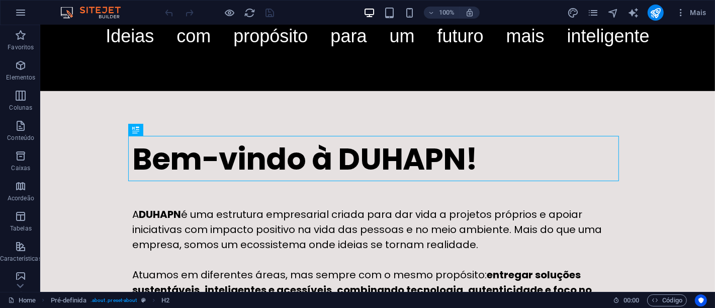
drag, startPoint x: 1962, startPoint y: 26, endPoint x: 248, endPoint y: 101, distance: 1715.3
click at [248, 101] on div "Bem-vindo à DUHAPN! A DUHAPN é uma estrutura empresarial criada para dar vida a…" at bounding box center [377, 224] width 675 height 267
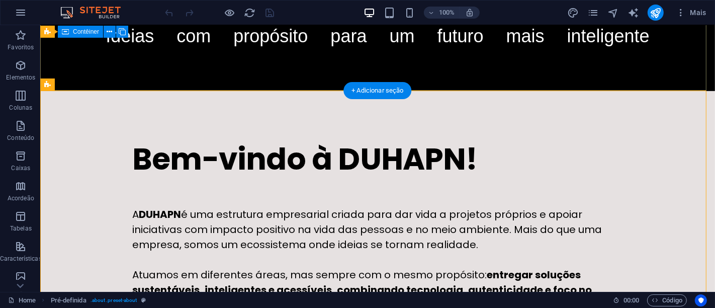
scroll to position [0, 0]
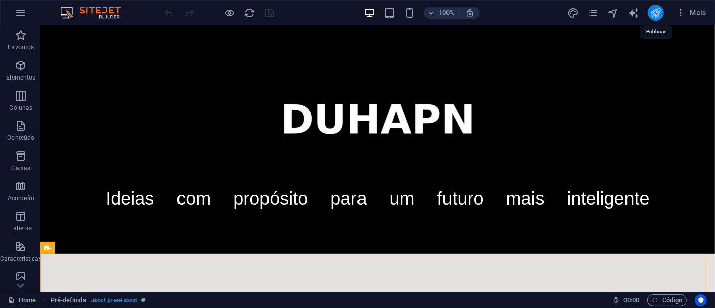
click at [656, 8] on icon "publish" at bounding box center [656, 13] width 12 height 12
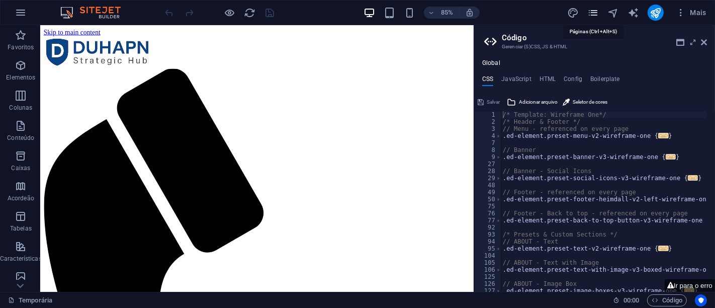
click at [596, 15] on icon "pages" at bounding box center [594, 13] width 12 height 12
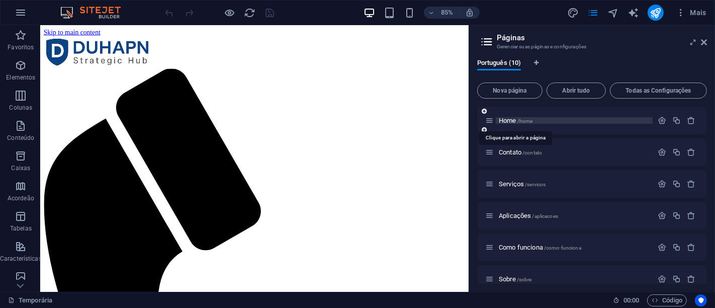
click at [526, 118] on span "/home" at bounding box center [526, 121] width 16 height 6
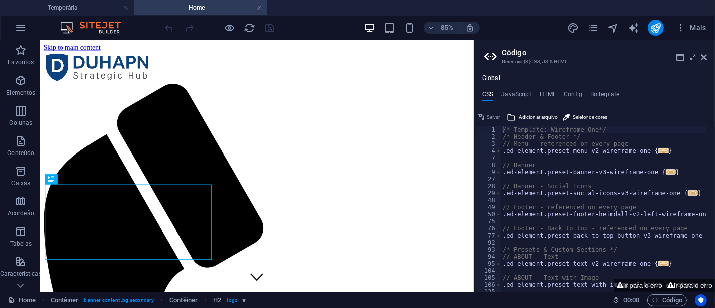
click at [711, 53] on aside "Código Gerenciar (S)CSS, JS & HTML Global CSS JavaScript HTML Config Boilerplat…" at bounding box center [595, 166] width 242 height 252
click at [704, 56] on icon at bounding box center [704, 57] width 6 height 8
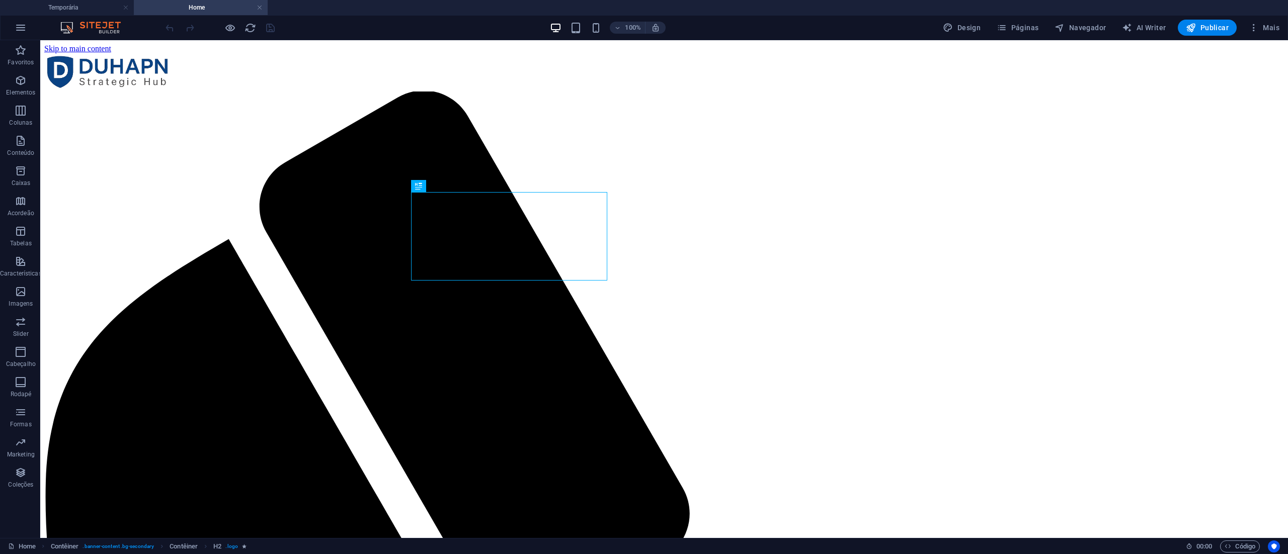
drag, startPoint x: 738, startPoint y: 40, endPoint x: 230, endPoint y: 220, distance: 538.7
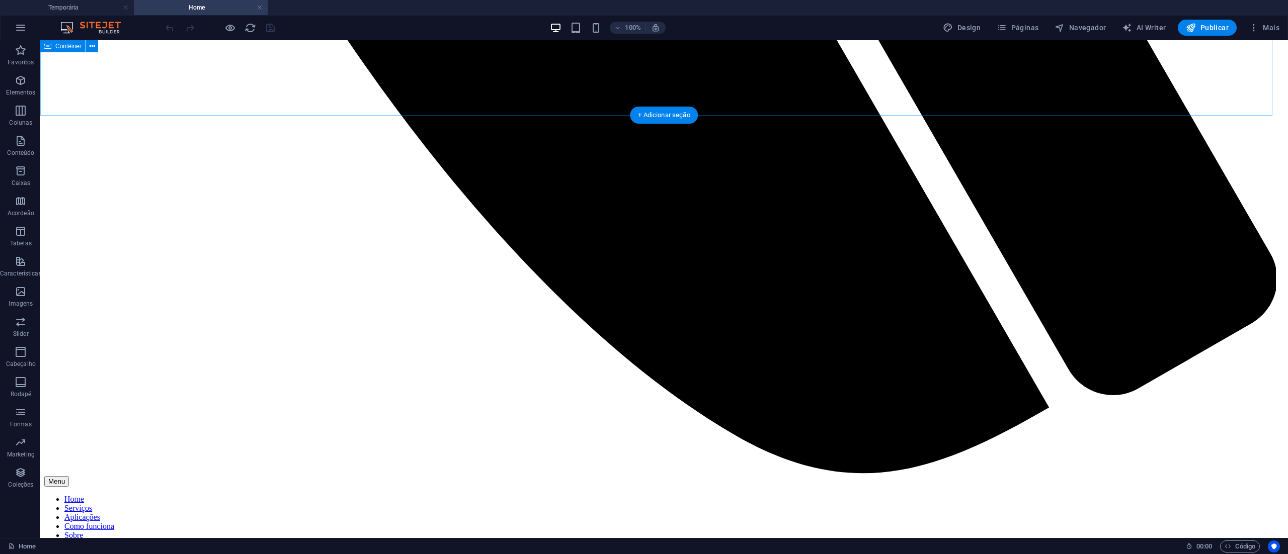
scroll to position [1271, 0]
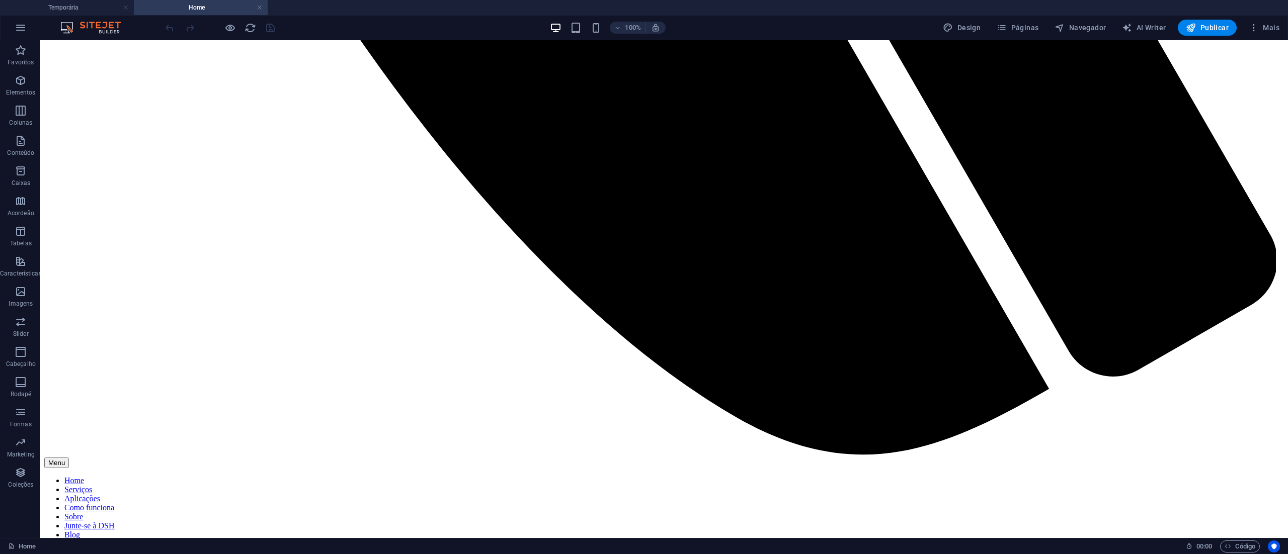
drag, startPoint x: 1327, startPoint y: 42, endPoint x: 264, endPoint y: 154, distance: 1069.1
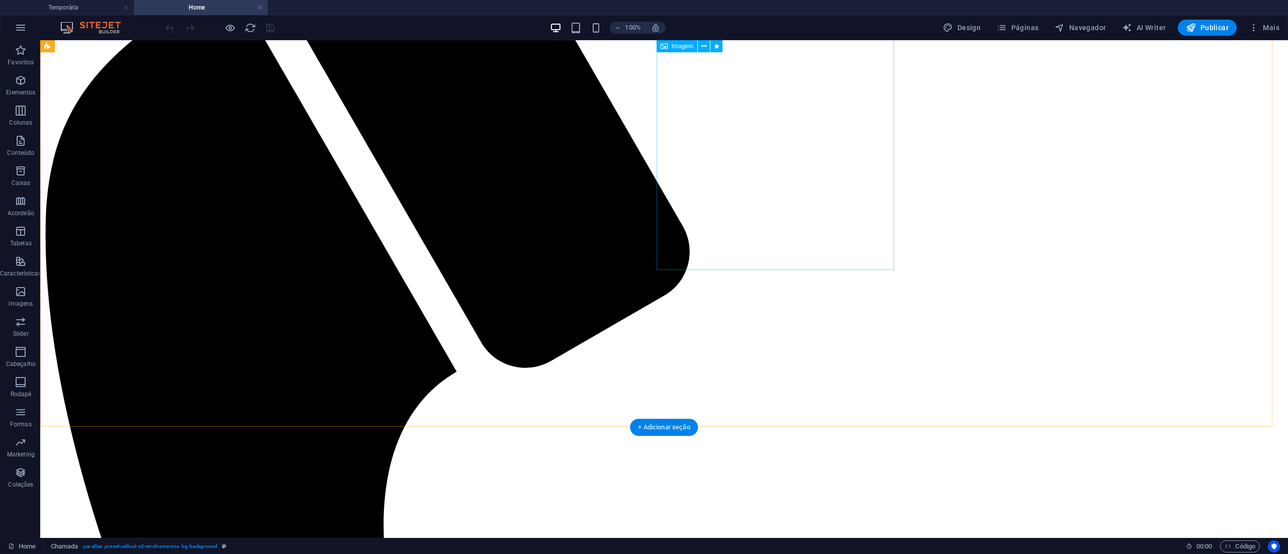
scroll to position [164, 0]
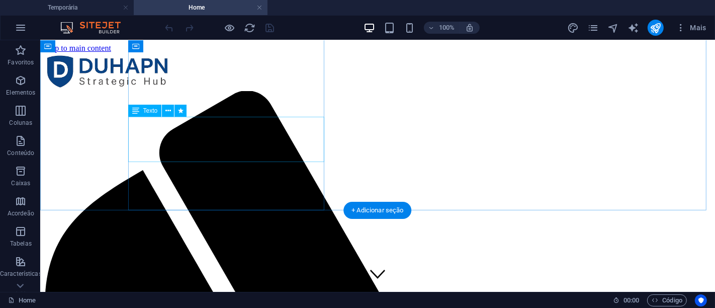
scroll to position [0, 0]
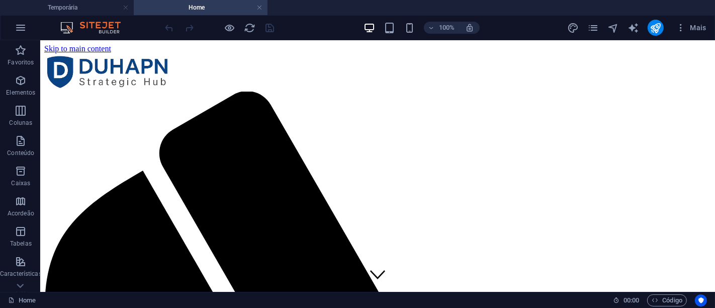
click at [66, 8] on h4 "Temporária" at bounding box center [67, 7] width 134 height 11
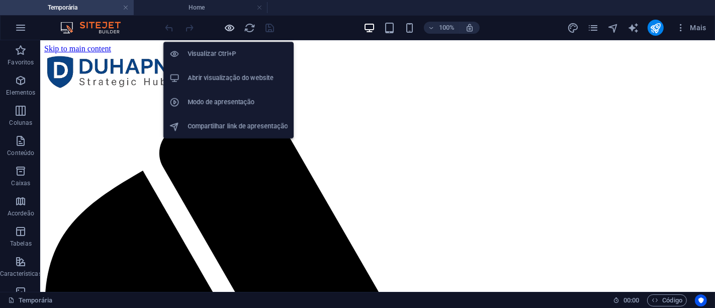
click at [229, 28] on icon "button" at bounding box center [230, 28] width 12 height 12
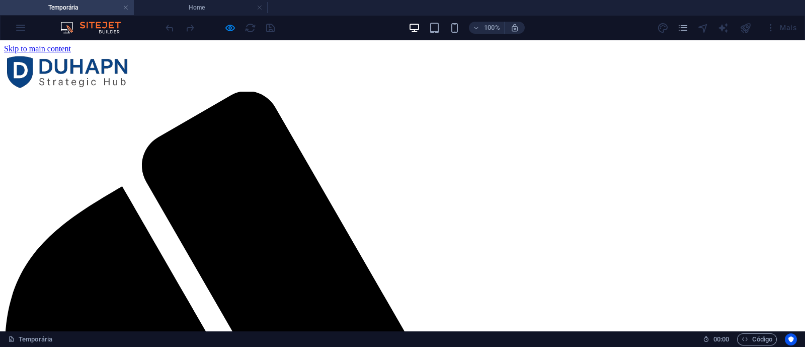
drag, startPoint x: 712, startPoint y: 41, endPoint x: 309, endPoint y: 271, distance: 464.0
